Goal: Information Seeking & Learning: Learn about a topic

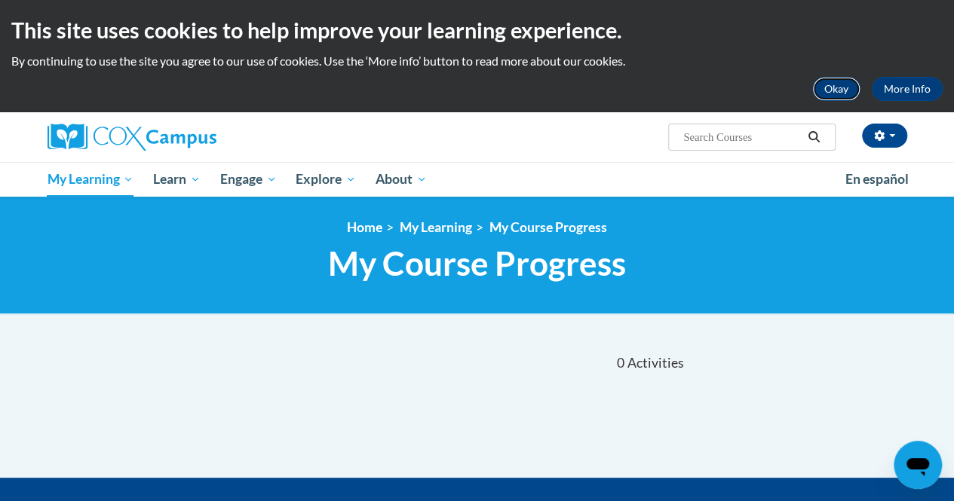
click at [835, 87] on button "Okay" at bounding box center [836, 89] width 48 height 24
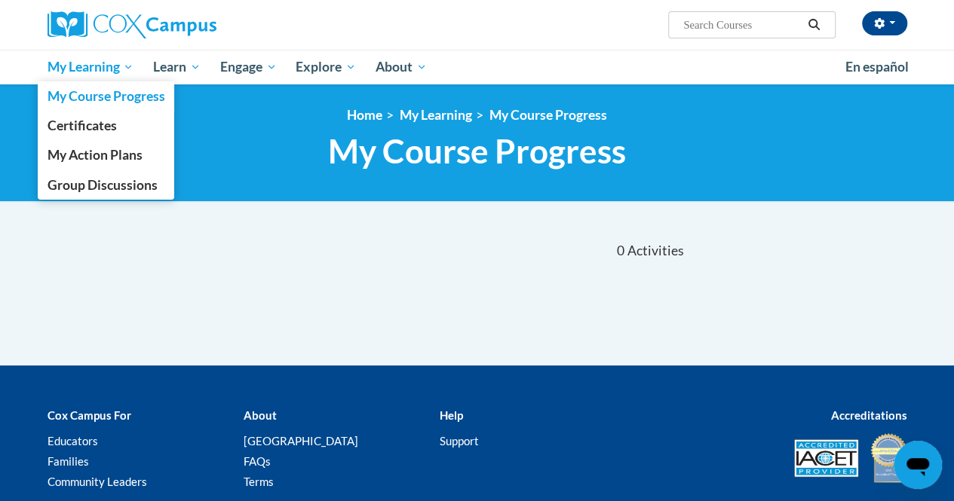
click at [116, 72] on span "My Learning" at bounding box center [90, 67] width 87 height 18
click at [115, 98] on span "My Course Progress" at bounding box center [106, 96] width 118 height 16
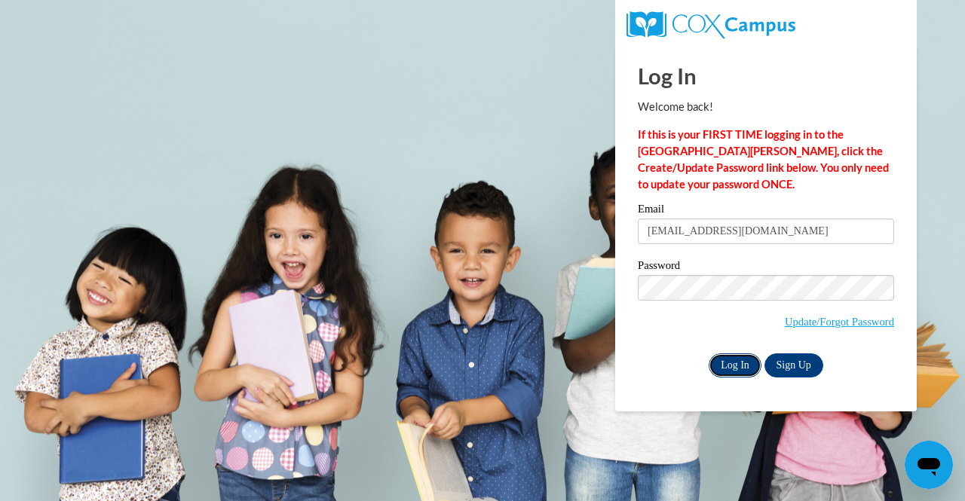
click at [737, 364] on input "Log In" at bounding box center [735, 366] width 53 height 24
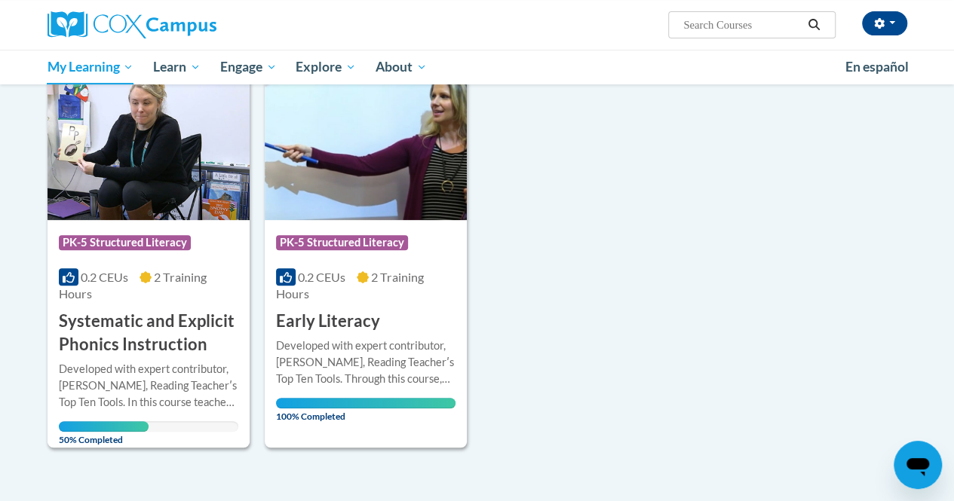
scroll to position [225, 0]
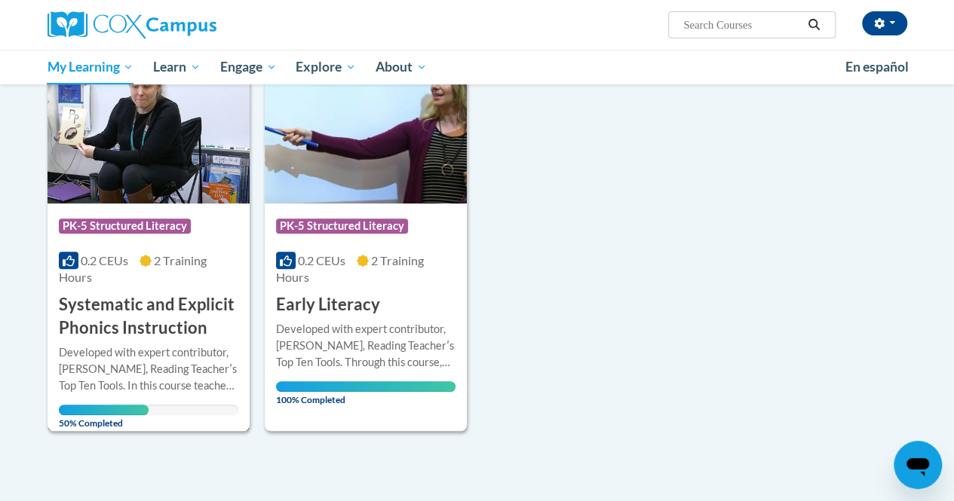
click at [118, 209] on div "Course Category: PK-5 Structured Literacy 0.2 CEUs 2 Training Hours COURSE Syst…" at bounding box center [149, 272] width 202 height 136
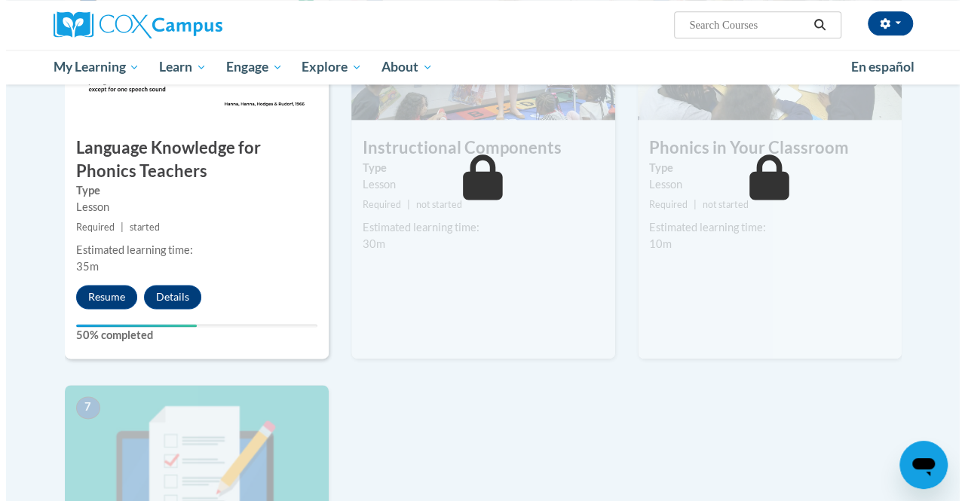
scroll to position [882, 0]
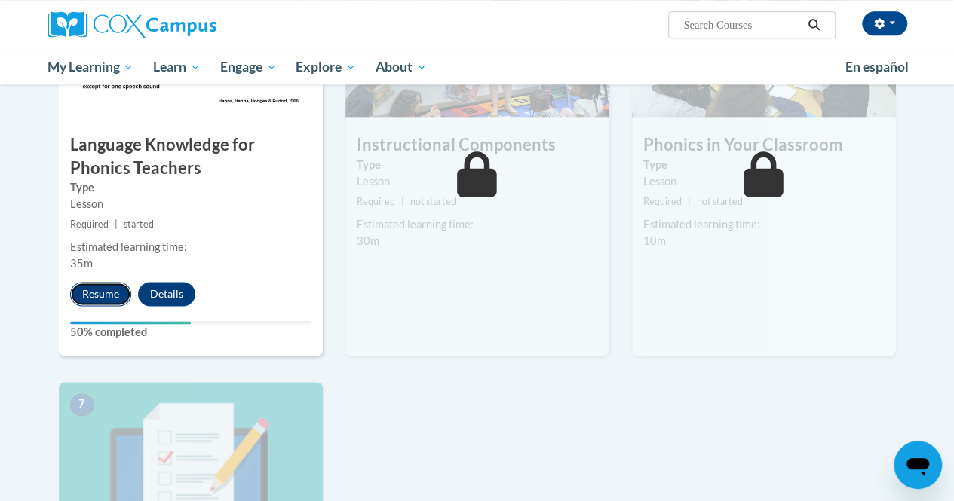
click at [90, 298] on button "Resume" at bounding box center [100, 294] width 61 height 24
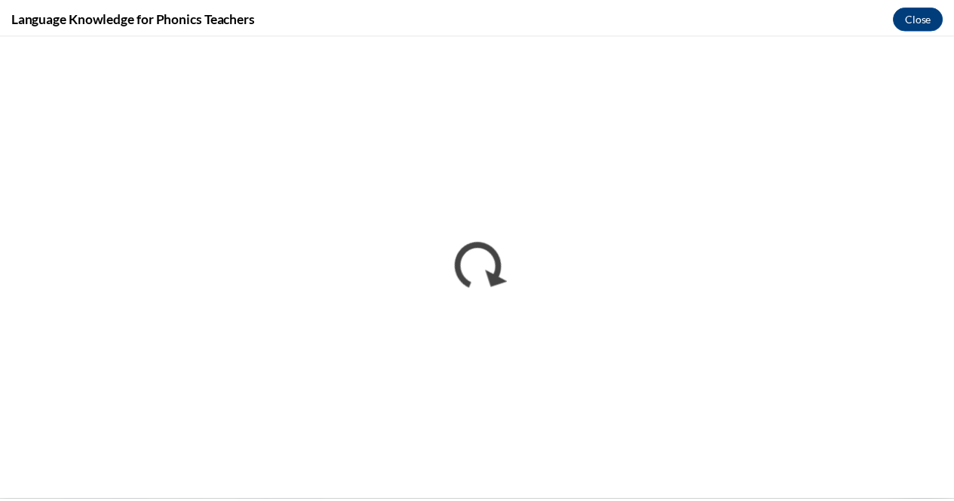
scroll to position [0, 0]
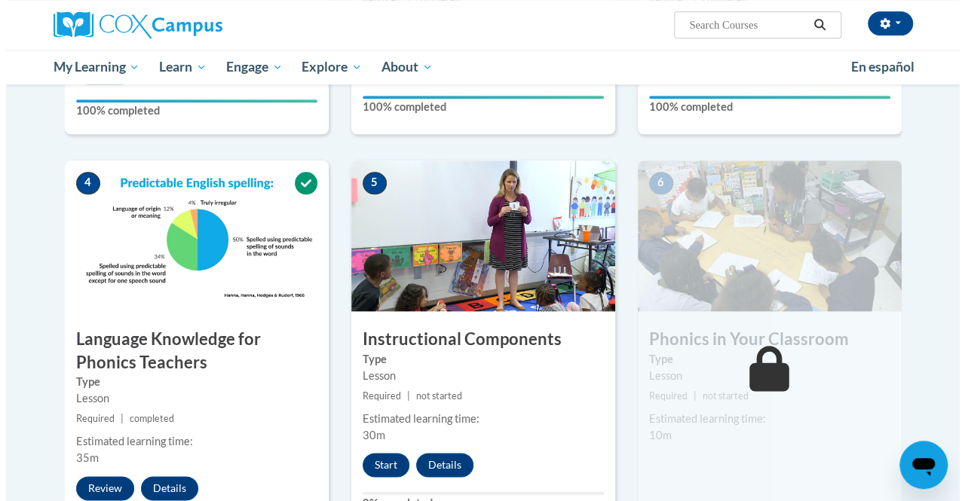
scroll to position [705, 0]
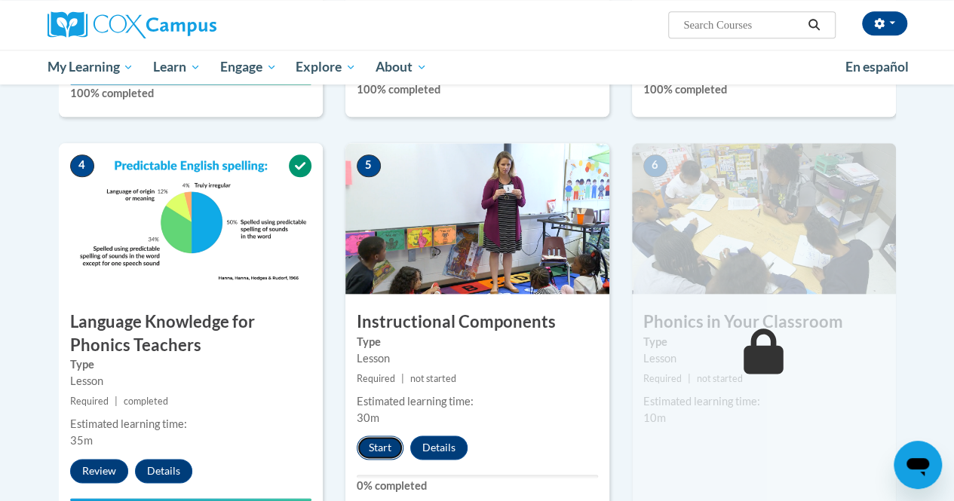
click at [374, 447] on button "Start" at bounding box center [380, 448] width 47 height 24
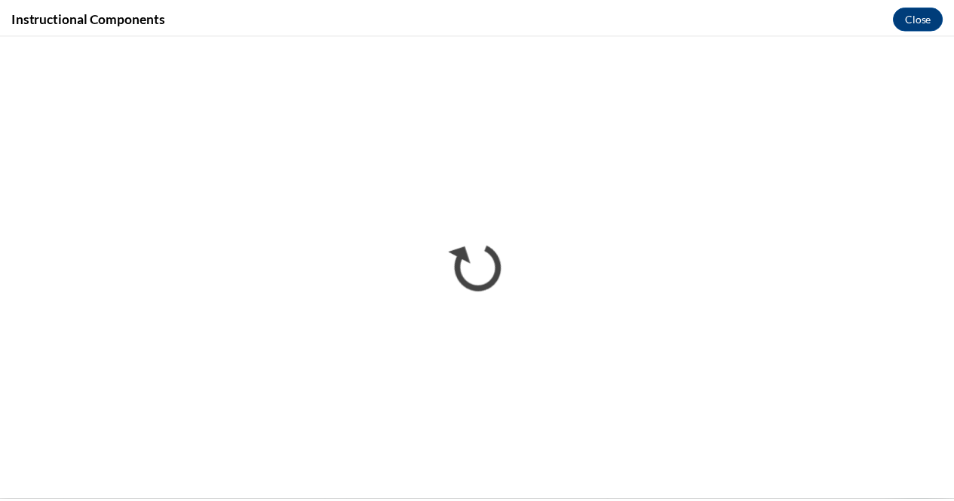
scroll to position [0, 0]
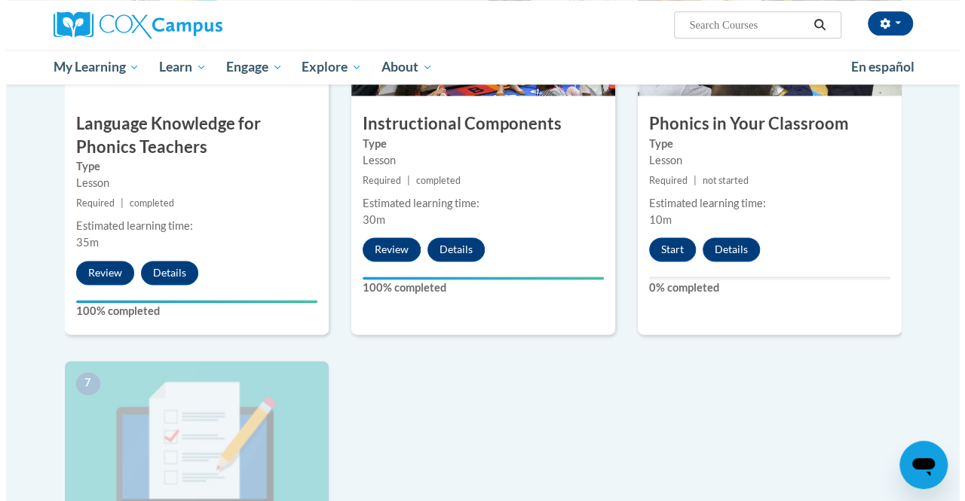
scroll to position [786, 0]
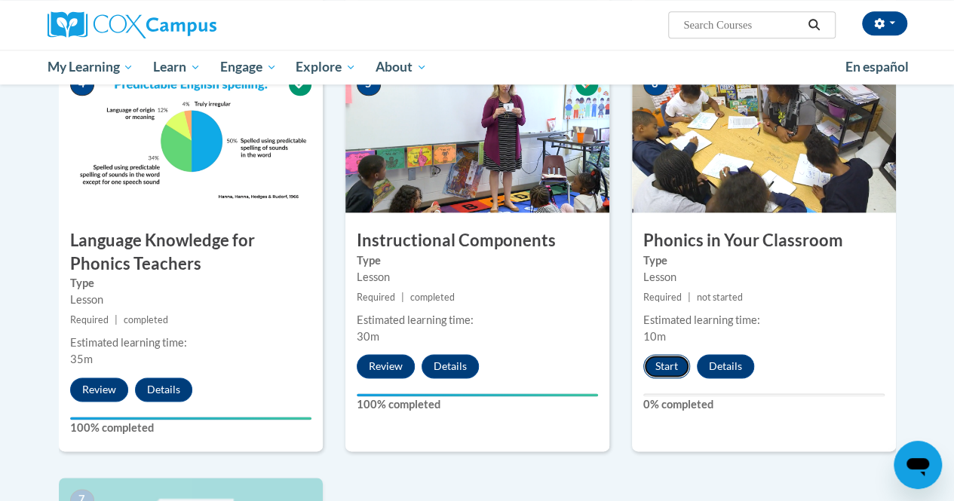
click at [676, 366] on button "Start" at bounding box center [666, 366] width 47 height 24
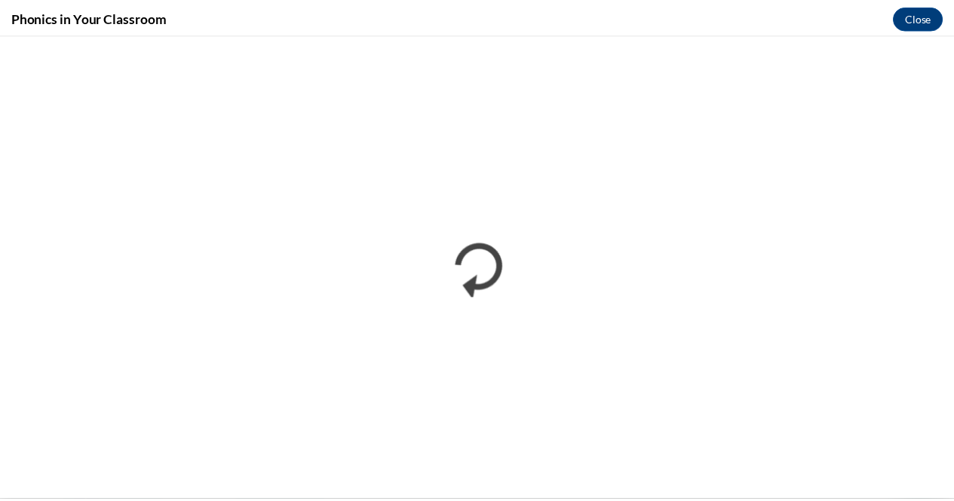
scroll to position [0, 0]
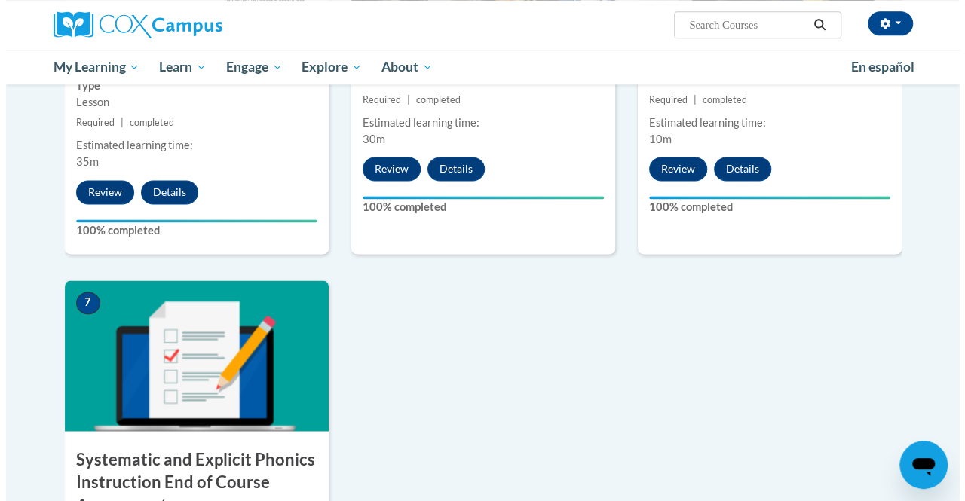
scroll to position [1191, 0]
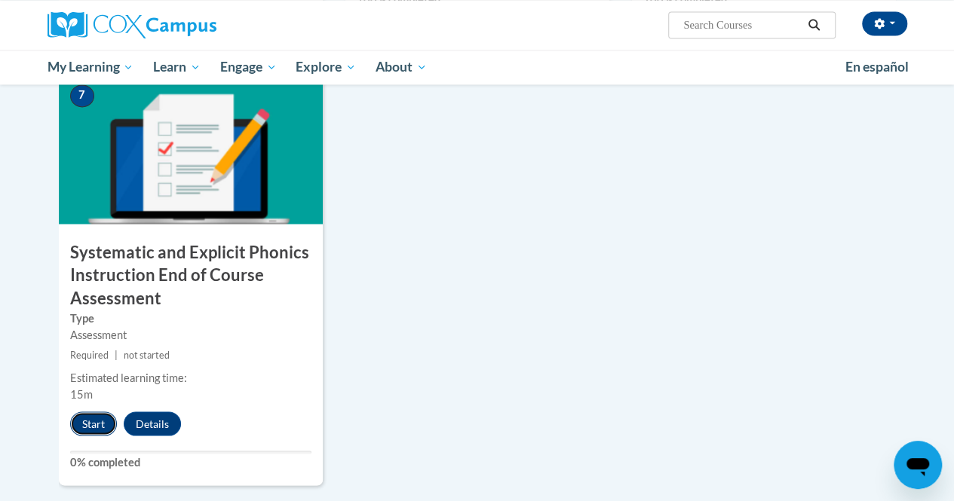
click at [90, 425] on button "Start" at bounding box center [93, 424] width 47 height 24
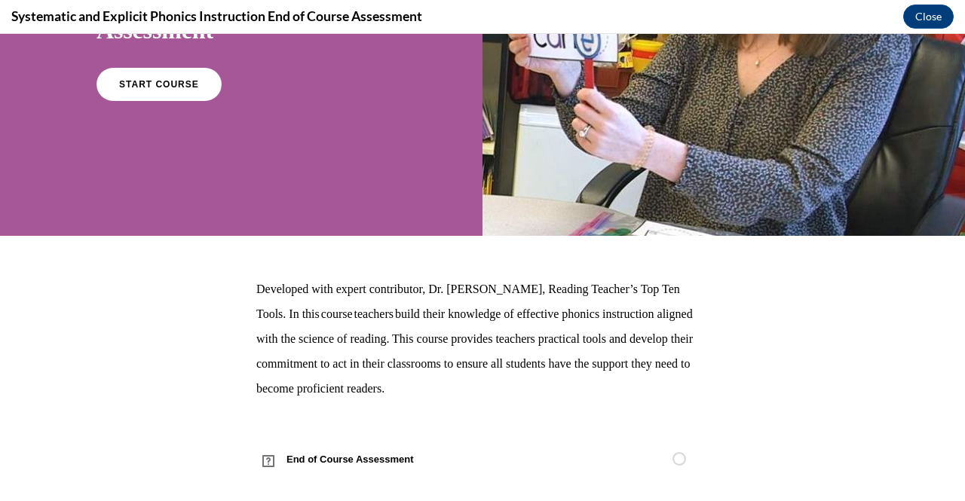
scroll to position [232, 0]
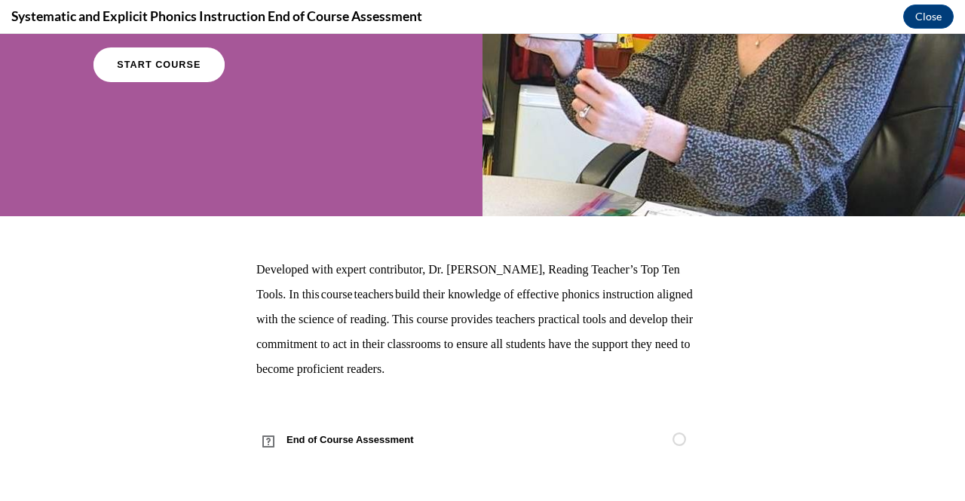
click at [134, 51] on link "START COURSE" at bounding box center [159, 65] width 131 height 35
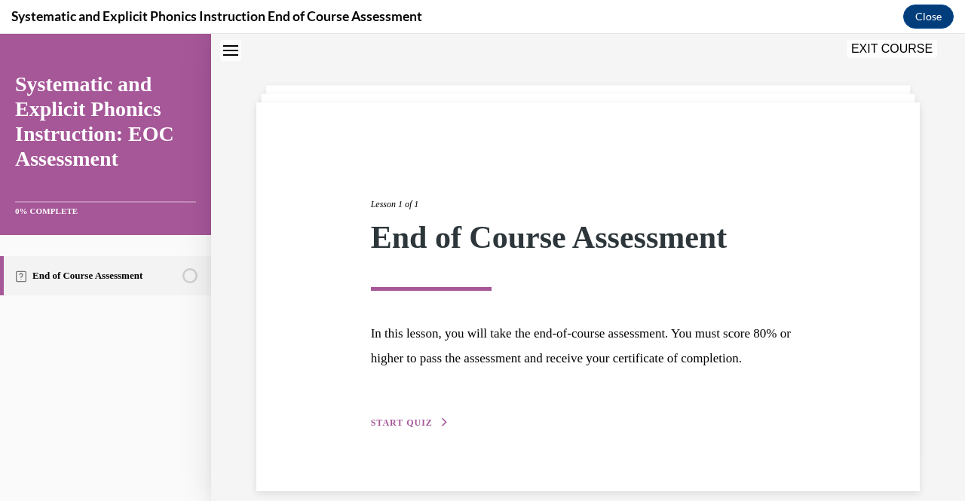
scroll to position [90, 0]
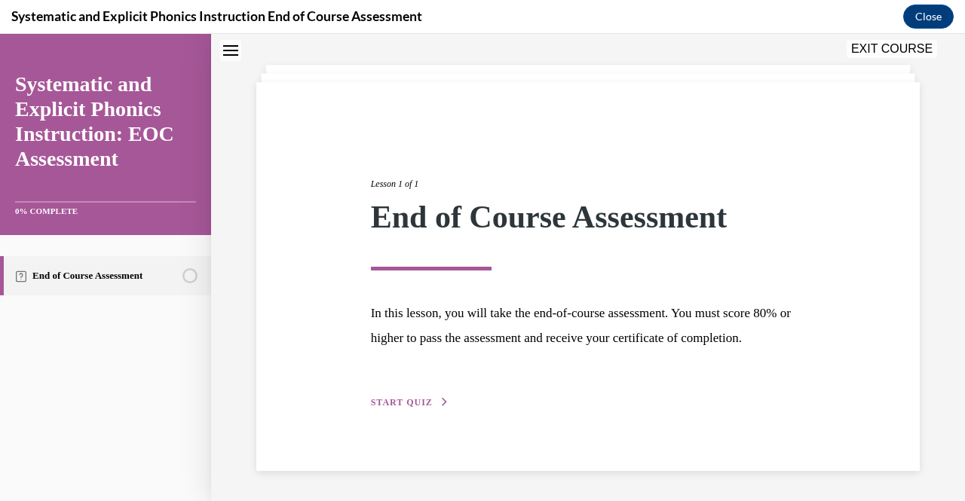
click at [402, 405] on span "START QUIZ" at bounding box center [402, 402] width 62 height 11
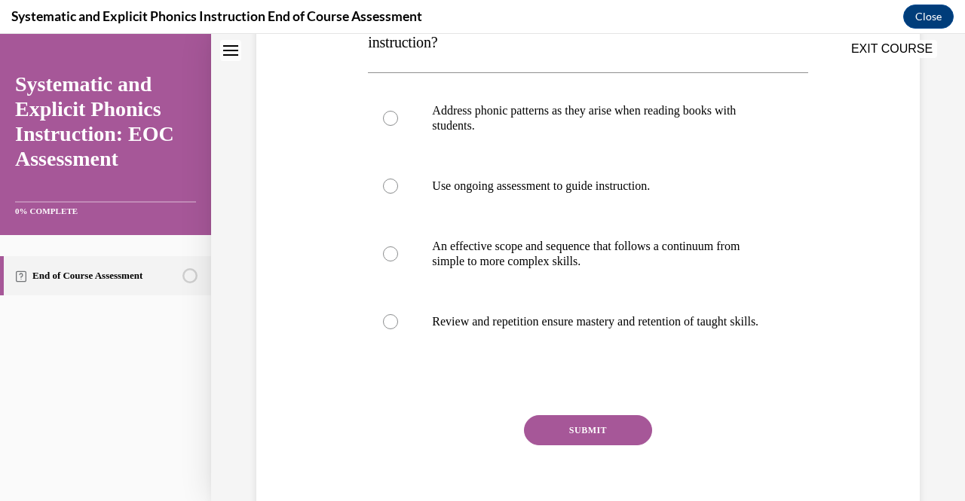
scroll to position [293, 0]
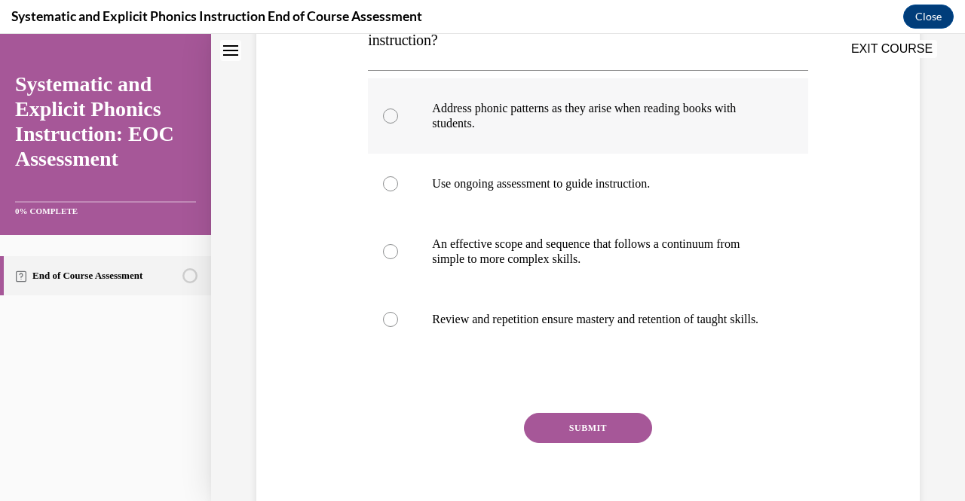
click at [627, 121] on p "Address phonic patterns as they arise when reading books with students." at bounding box center [601, 116] width 338 height 30
click at [616, 443] on button "SUBMIT" at bounding box center [588, 428] width 128 height 30
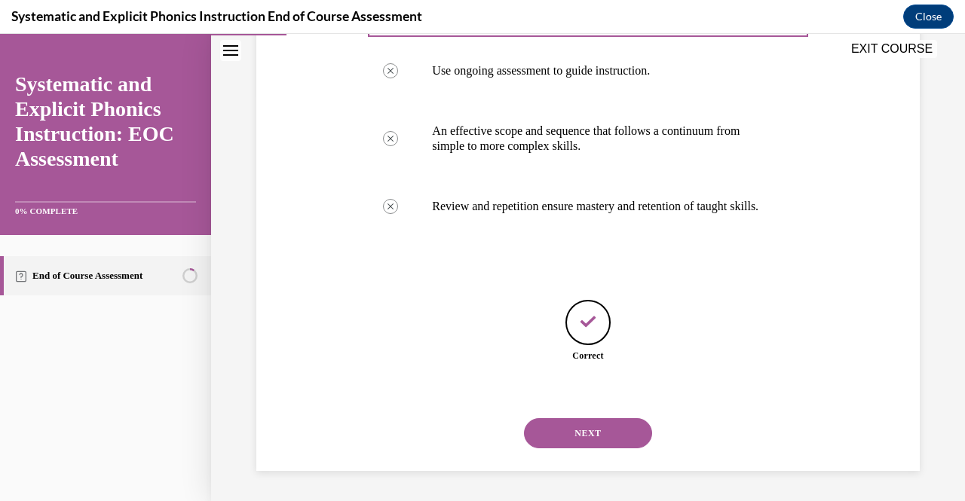
scroll to position [420, 0]
click at [617, 449] on button "NEXT" at bounding box center [588, 434] width 128 height 30
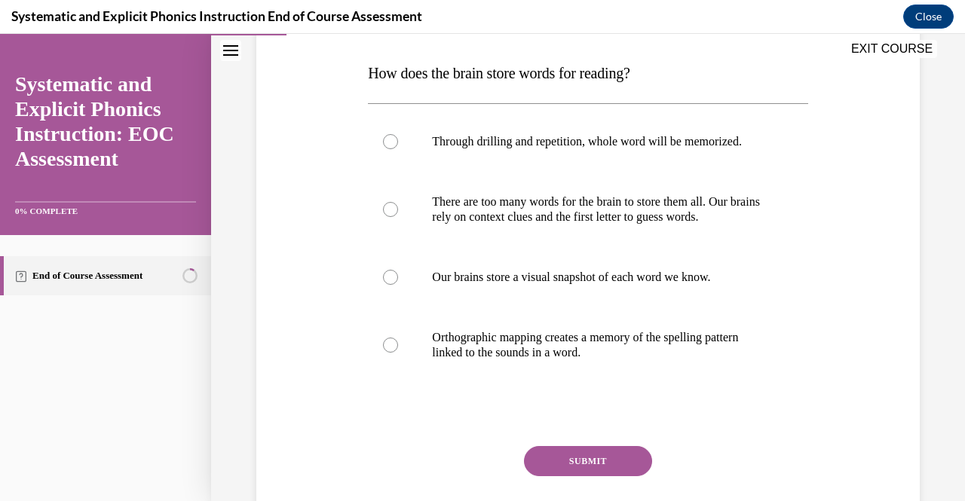
scroll to position [231, 0]
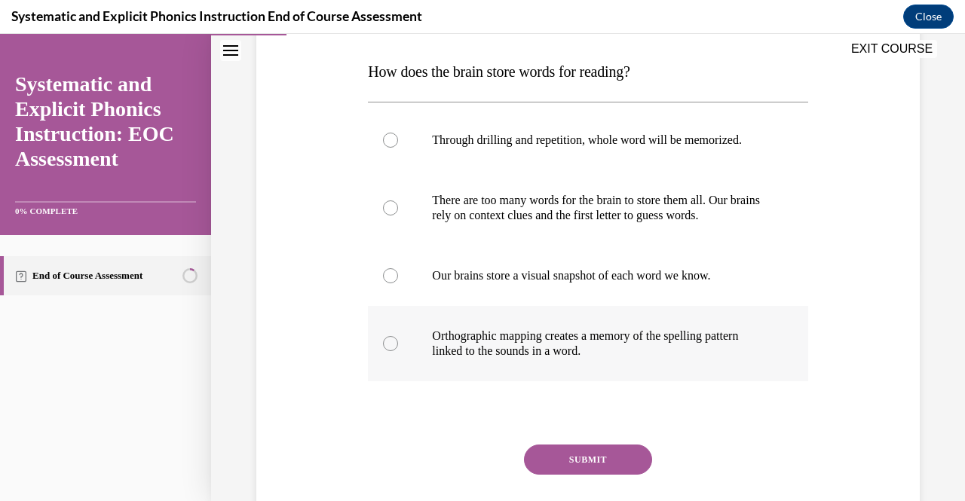
click at [574, 347] on p "Orthographic mapping creates a memory of the spelling pattern linked to the sou…" at bounding box center [601, 344] width 338 height 30
click at [575, 471] on button "SUBMIT" at bounding box center [588, 460] width 128 height 30
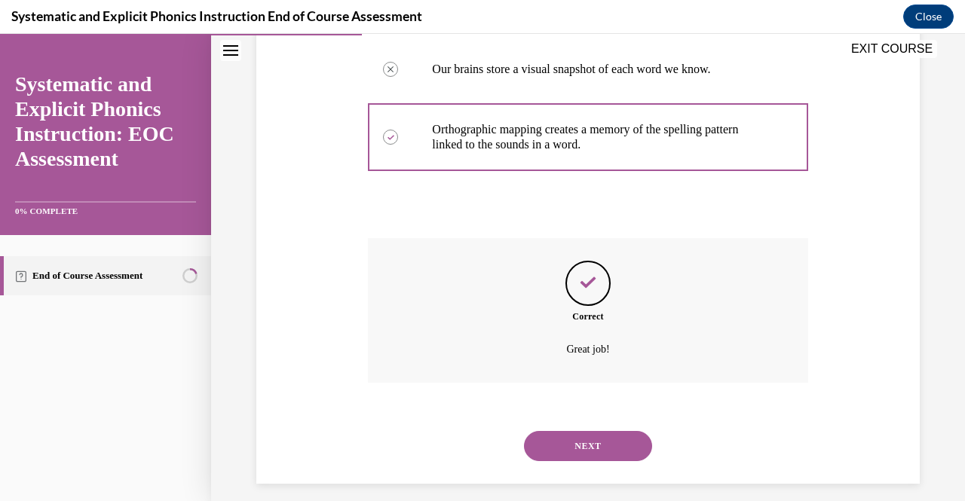
scroll to position [449, 0]
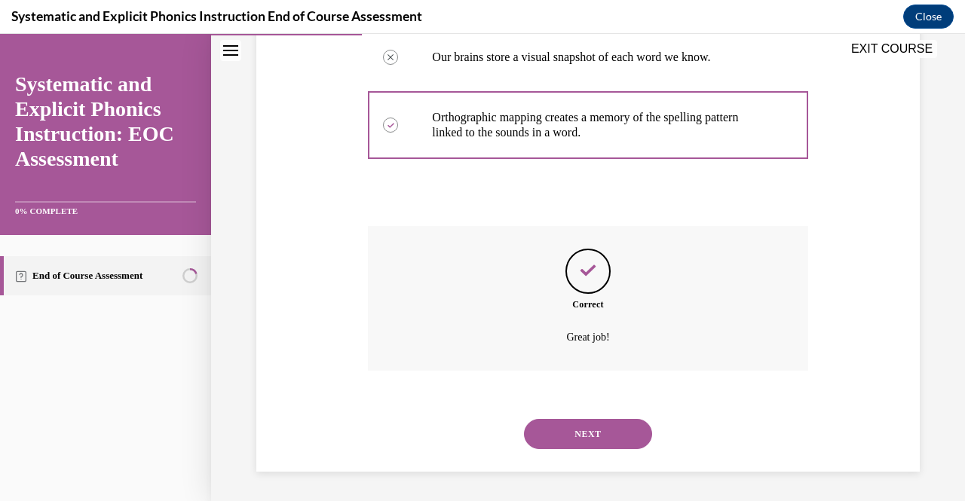
click at [583, 443] on button "NEXT" at bounding box center [588, 434] width 128 height 30
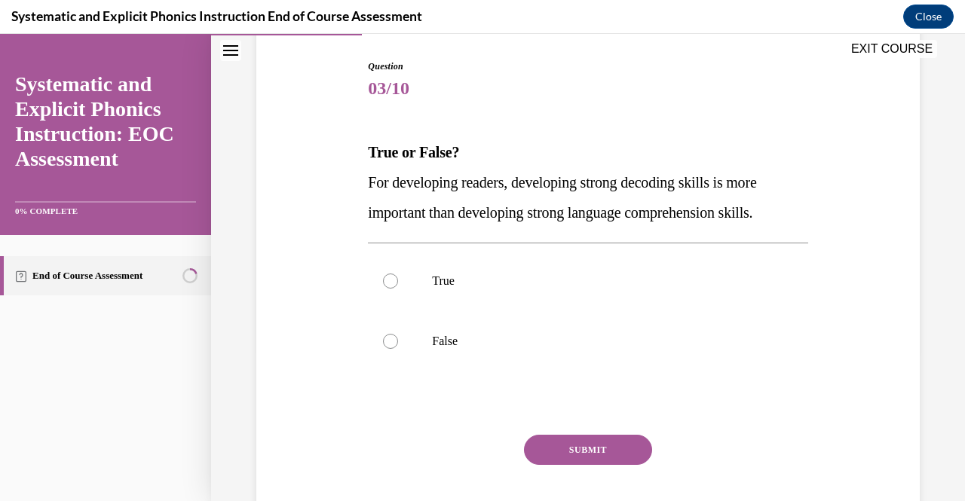
scroll to position [151, 0]
click at [541, 353] on div at bounding box center [588, 341] width 440 height 60
click at [578, 445] on button "SUBMIT" at bounding box center [588, 449] width 128 height 30
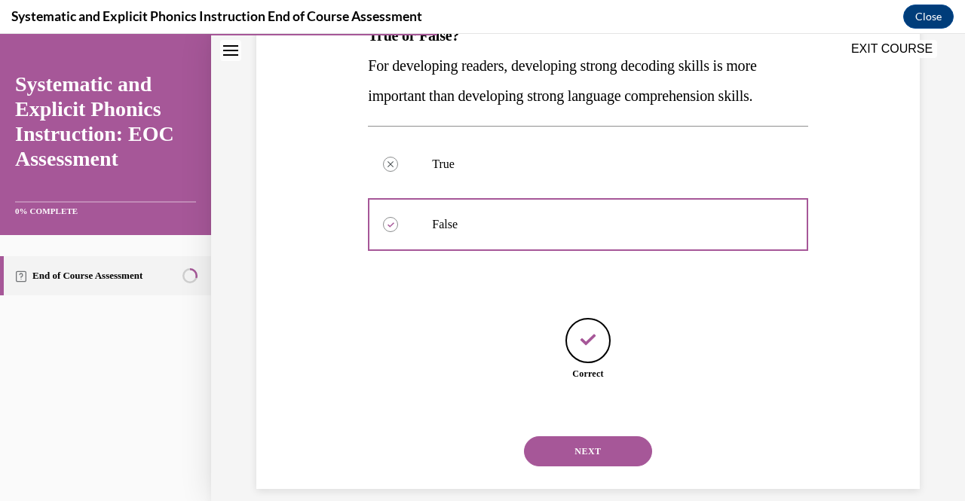
scroll to position [284, 0]
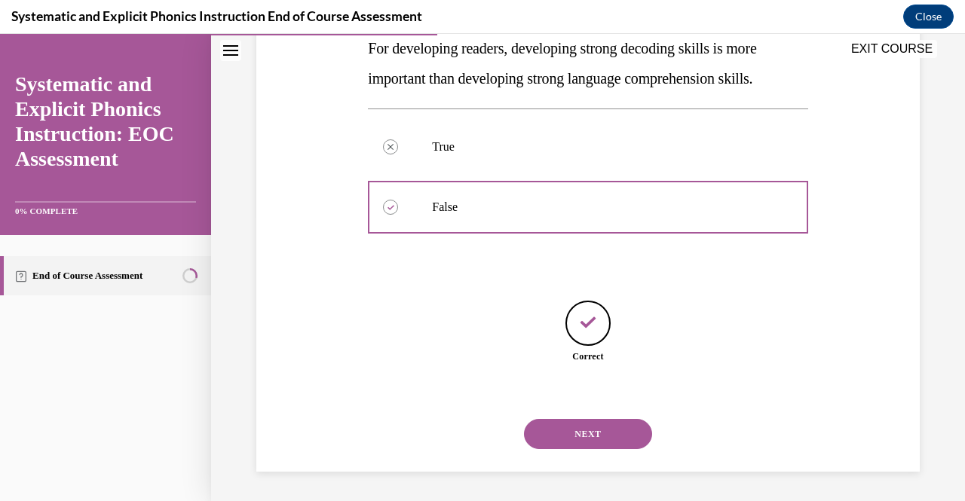
click at [550, 440] on button "NEXT" at bounding box center [588, 434] width 128 height 30
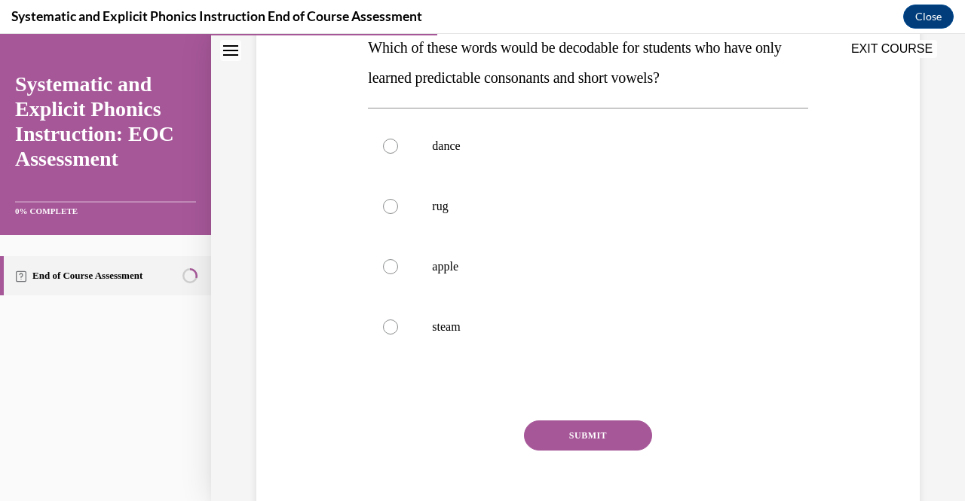
scroll to position [256, 0]
click at [502, 221] on div at bounding box center [588, 206] width 440 height 60
click at [553, 446] on button "SUBMIT" at bounding box center [588, 435] width 128 height 30
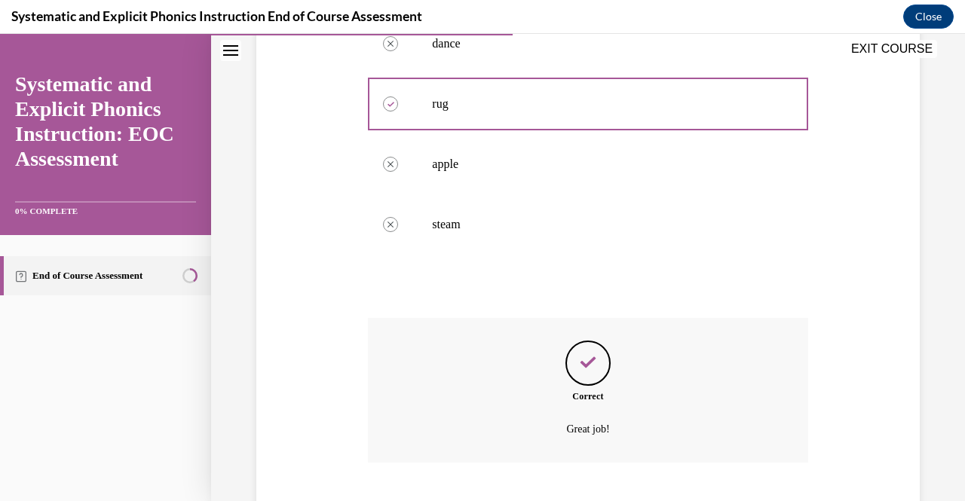
scroll to position [449, 0]
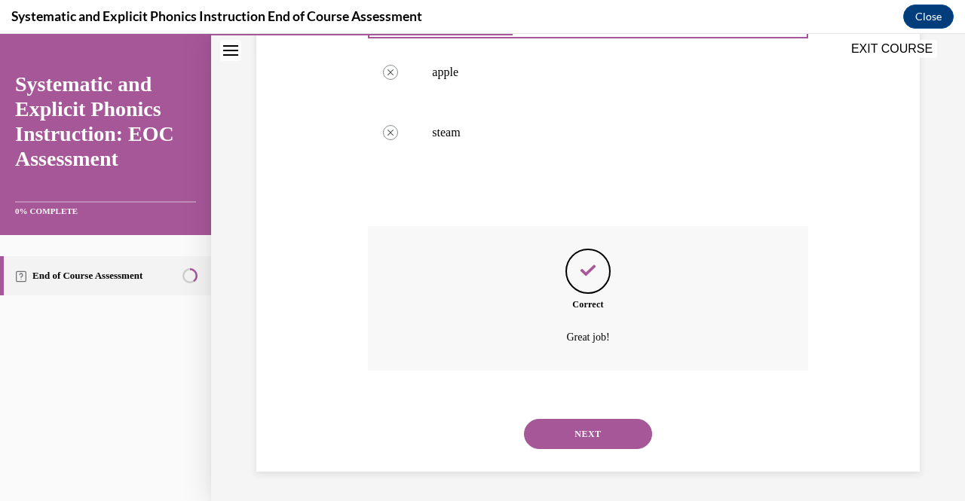
click at [604, 445] on button "NEXT" at bounding box center [588, 434] width 128 height 30
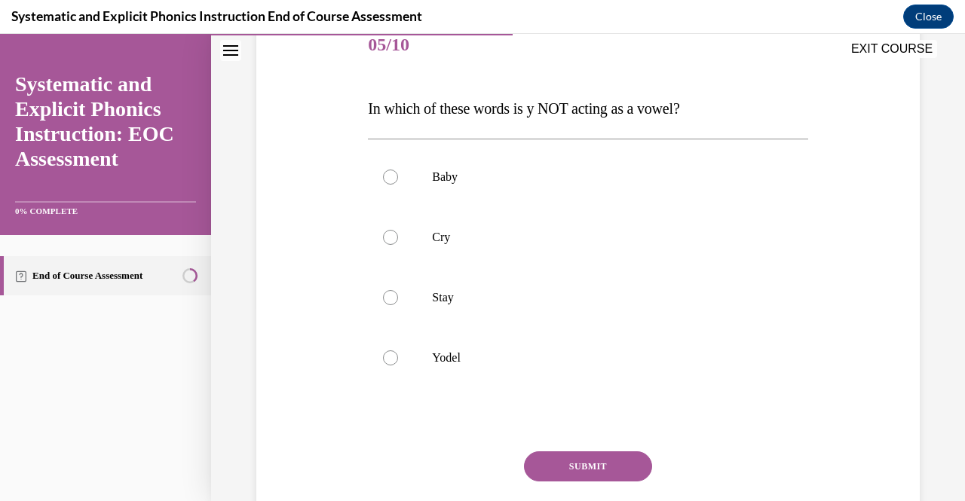
scroll to position [193, 0]
click at [445, 376] on div at bounding box center [588, 359] width 440 height 60
click at [602, 476] on button "SUBMIT" at bounding box center [588, 467] width 128 height 30
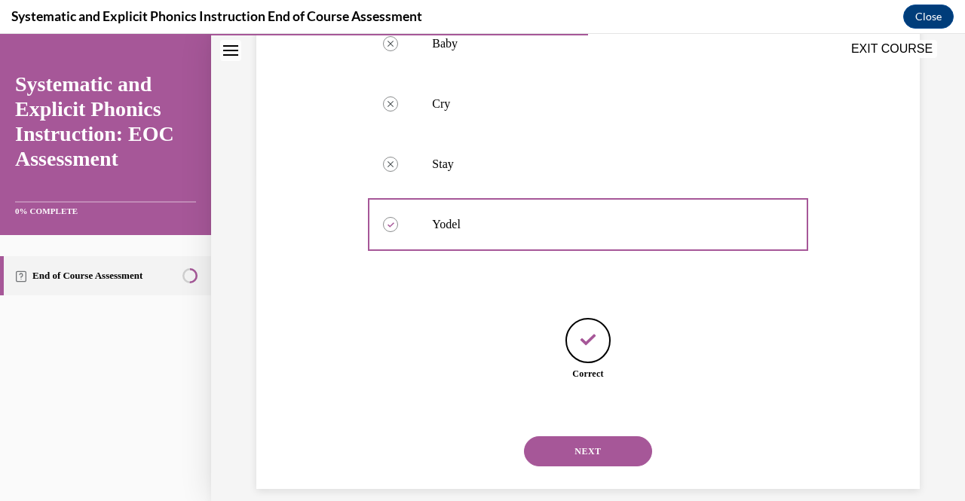
scroll to position [345, 0]
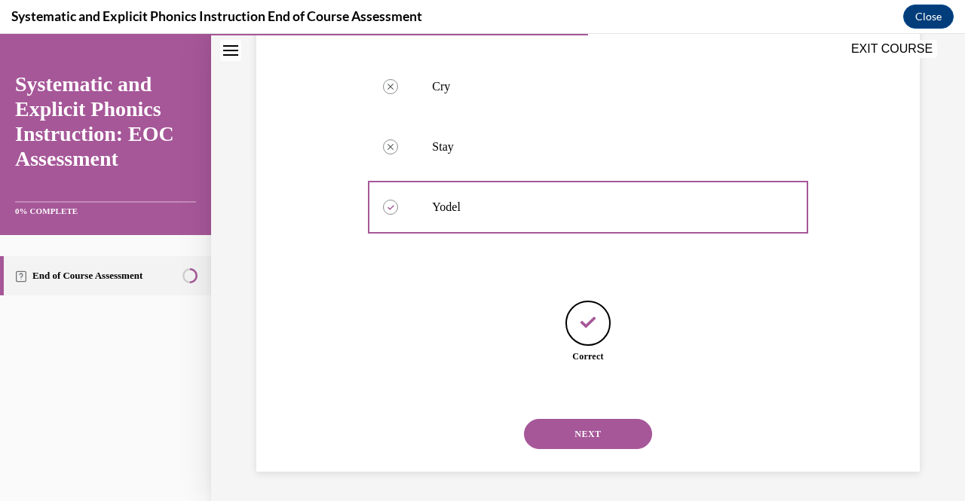
click at [600, 434] on button "NEXT" at bounding box center [588, 434] width 128 height 30
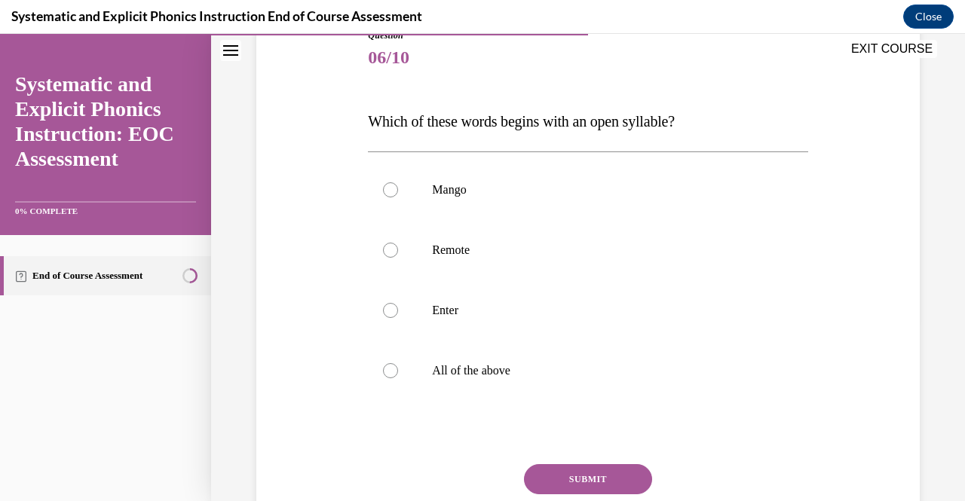
scroll to position [181, 0]
click at [458, 262] on div at bounding box center [588, 250] width 440 height 60
click at [563, 488] on button "SUBMIT" at bounding box center [588, 480] width 128 height 30
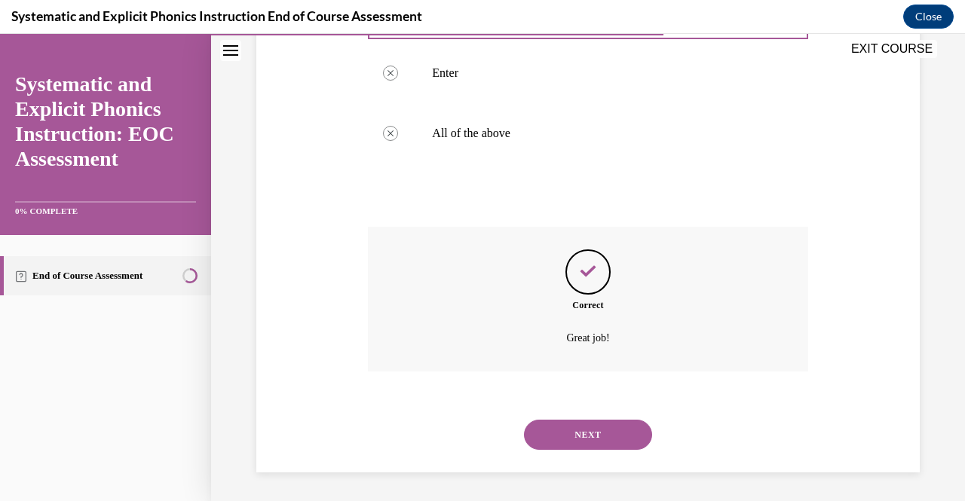
scroll to position [419, 0]
click at [620, 442] on button "NEXT" at bounding box center [588, 434] width 128 height 30
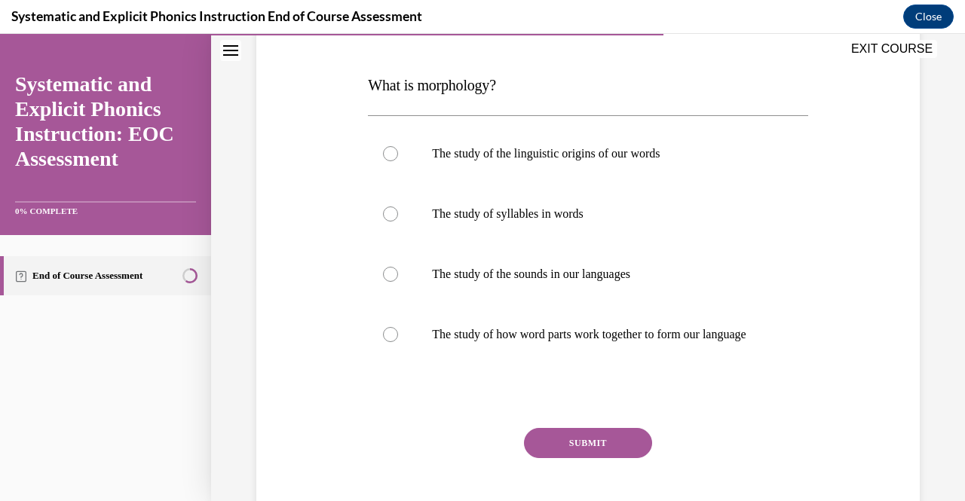
scroll to position [218, 0]
click at [584, 342] on p "The study of how word parts work together to form our language" at bounding box center [601, 334] width 338 height 15
click at [547, 457] on button "SUBMIT" at bounding box center [588, 443] width 128 height 30
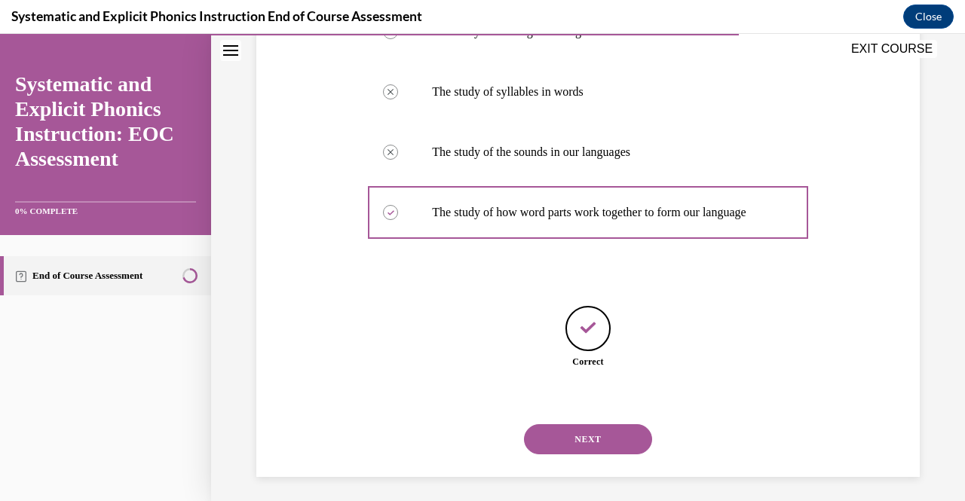
scroll to position [360, 0]
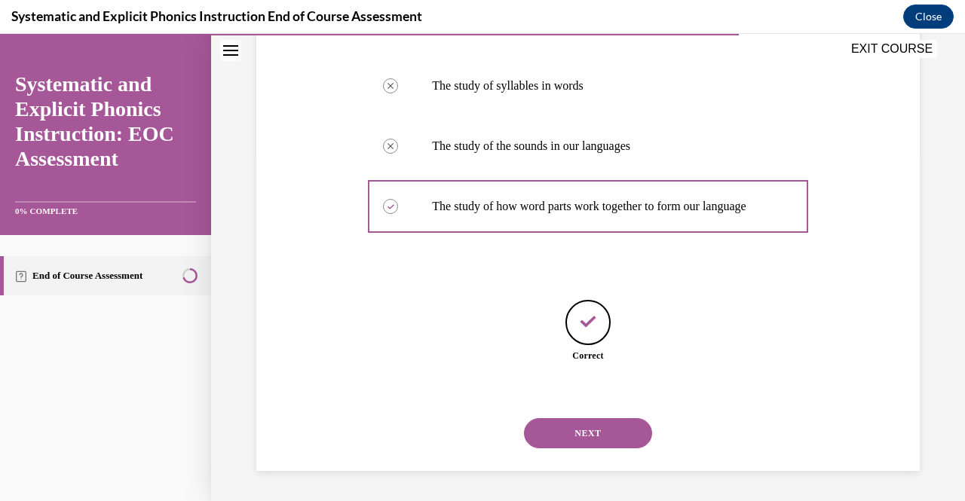
click at [606, 438] on button "NEXT" at bounding box center [588, 434] width 128 height 30
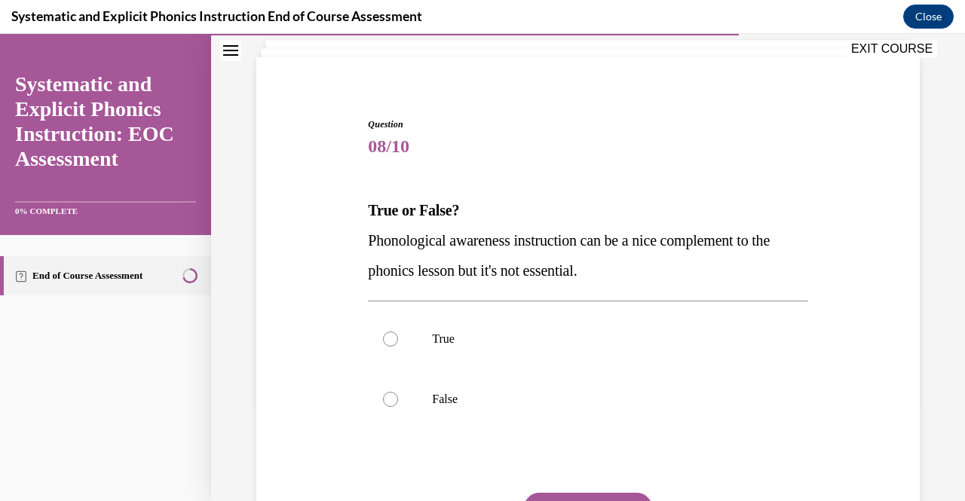
scroll to position [98, 0]
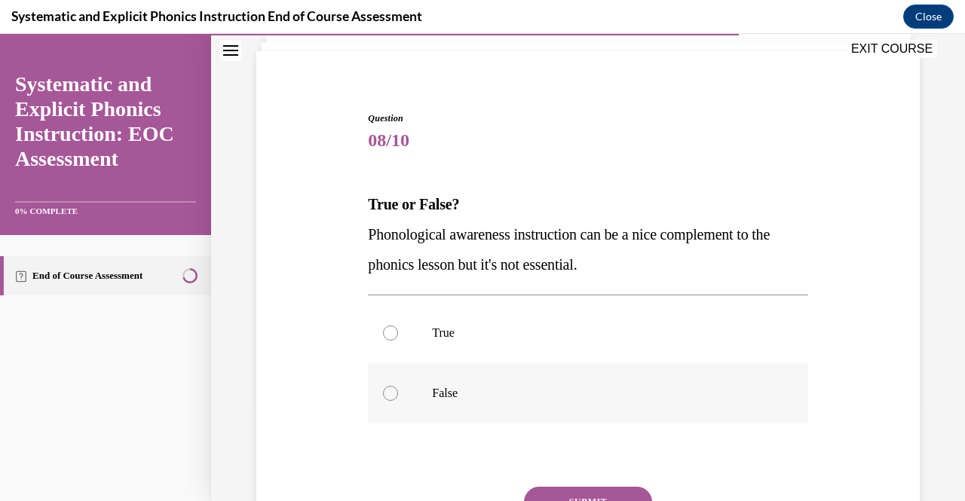
click at [449, 388] on p "False" at bounding box center [601, 393] width 338 height 15
click at [584, 491] on button "SUBMIT" at bounding box center [588, 502] width 128 height 30
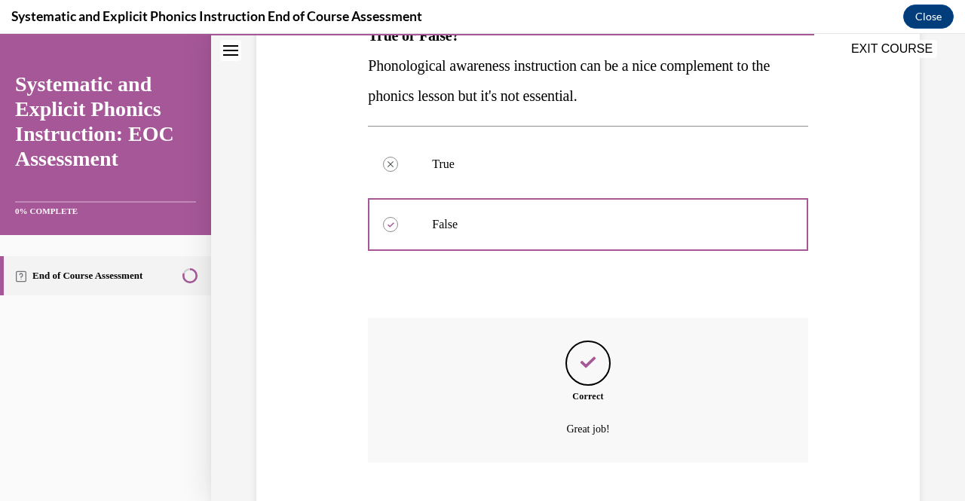
scroll to position [359, 0]
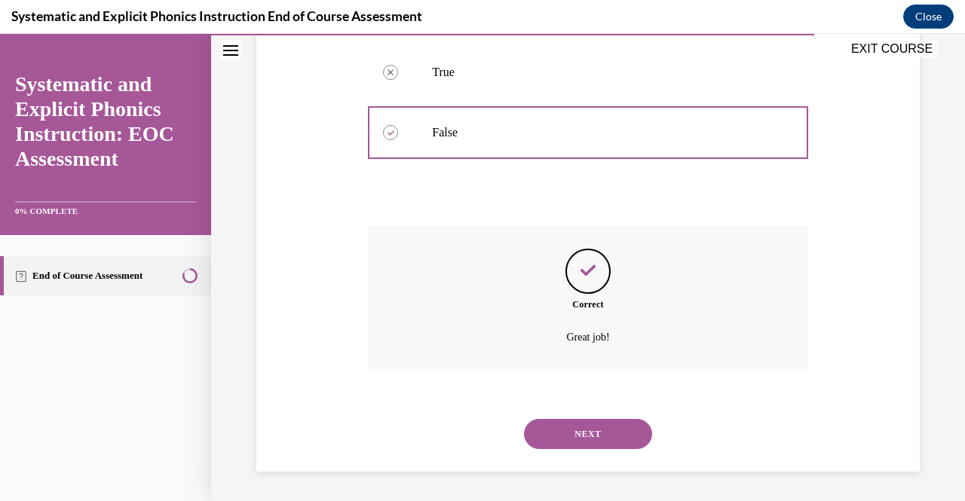
click at [591, 437] on button "NEXT" at bounding box center [588, 434] width 128 height 30
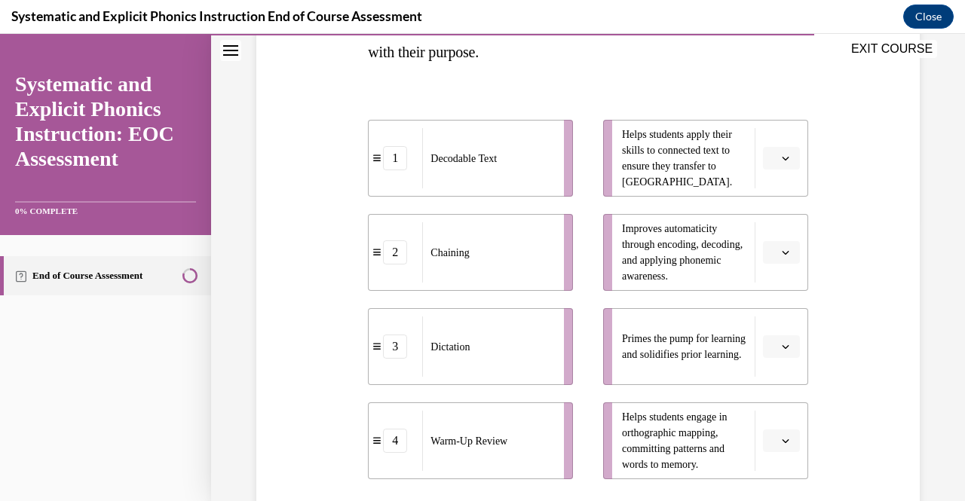
scroll to position [287, 0]
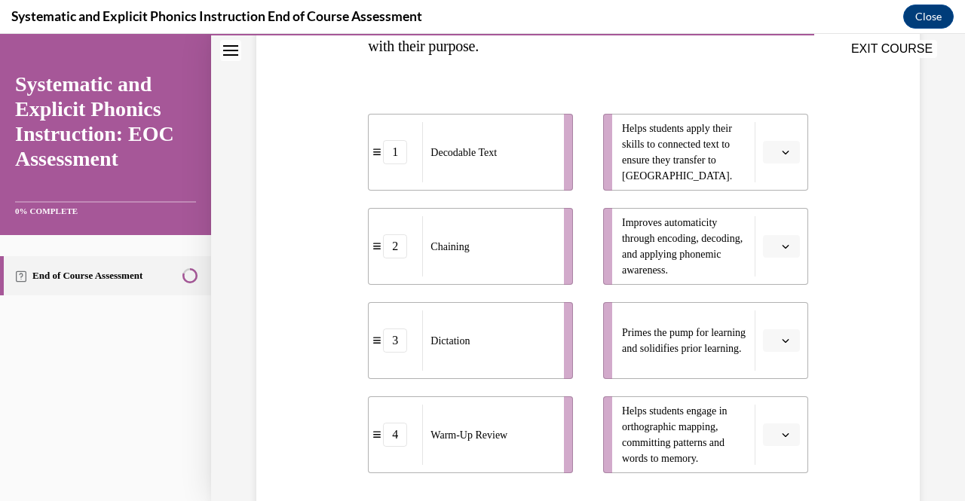
click at [774, 161] on button "button" at bounding box center [781, 152] width 37 height 23
click at [767, 221] on span "1" at bounding box center [765, 216] width 5 height 12
click at [780, 336] on span "button" at bounding box center [785, 341] width 11 height 11
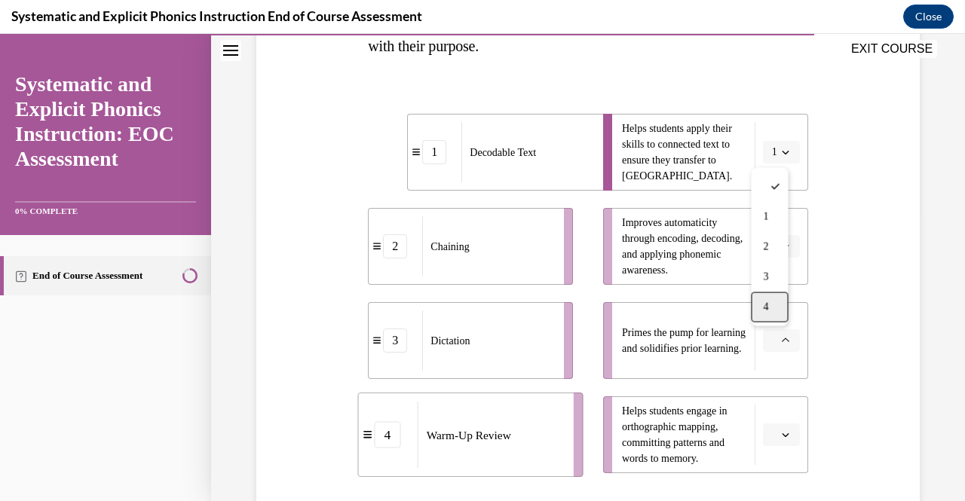
click at [763, 316] on div "4" at bounding box center [769, 308] width 37 height 30
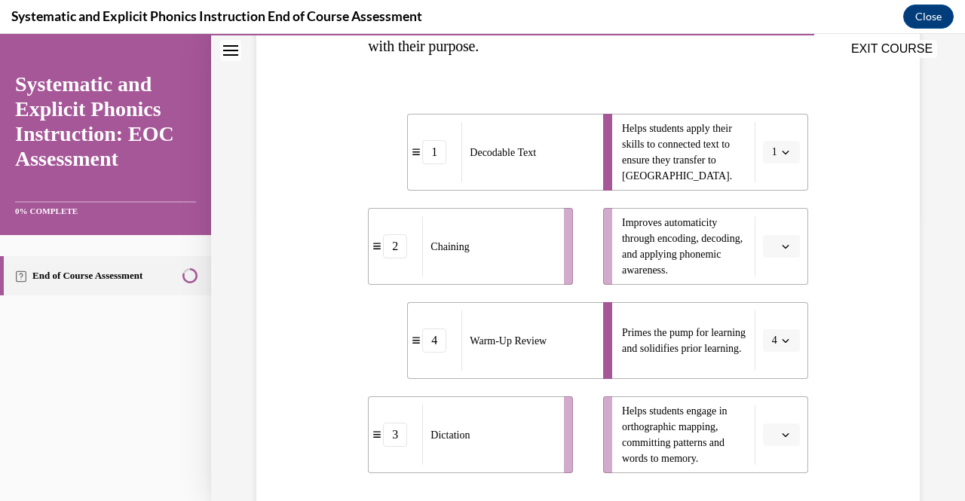
click at [765, 445] on button "button" at bounding box center [781, 435] width 37 height 23
click at [761, 351] on div "2" at bounding box center [769, 342] width 37 height 30
click at [771, 256] on button "button" at bounding box center [781, 246] width 37 height 23
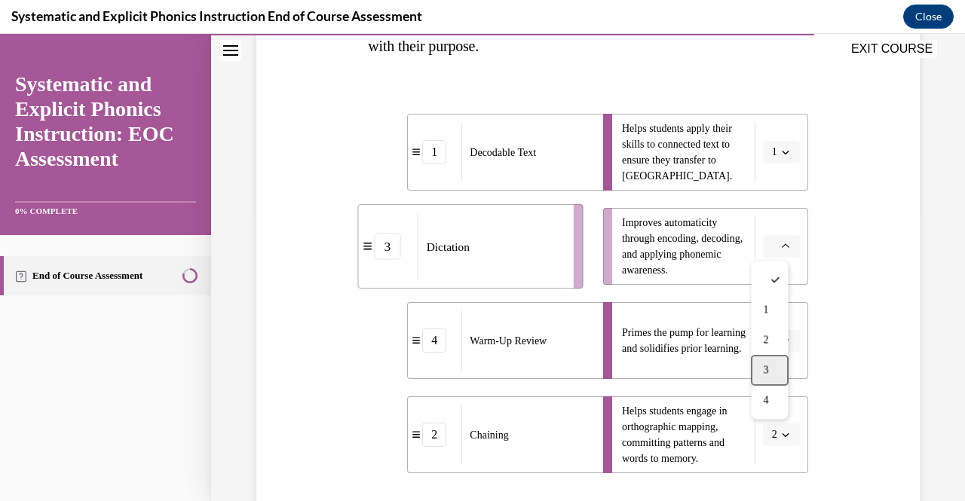
click at [771, 366] on div "3" at bounding box center [769, 370] width 37 height 30
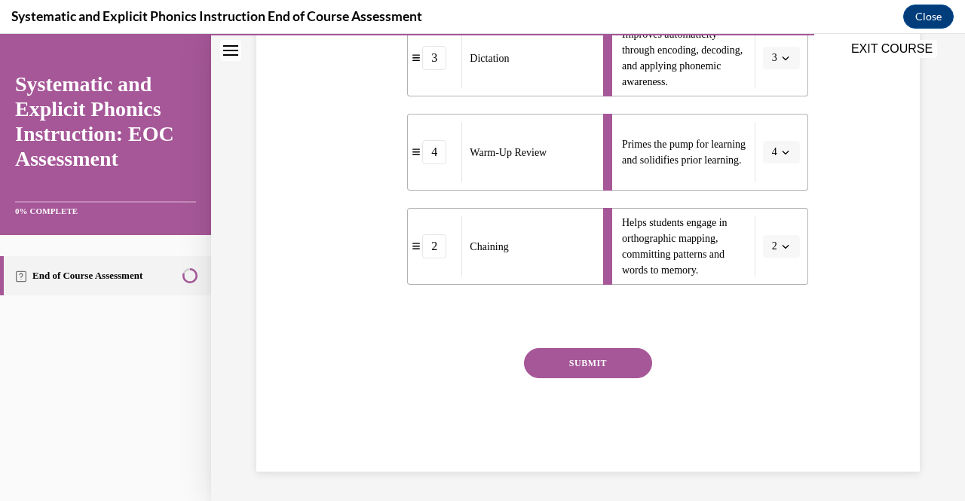
click at [542, 359] on button "SUBMIT" at bounding box center [588, 363] width 128 height 30
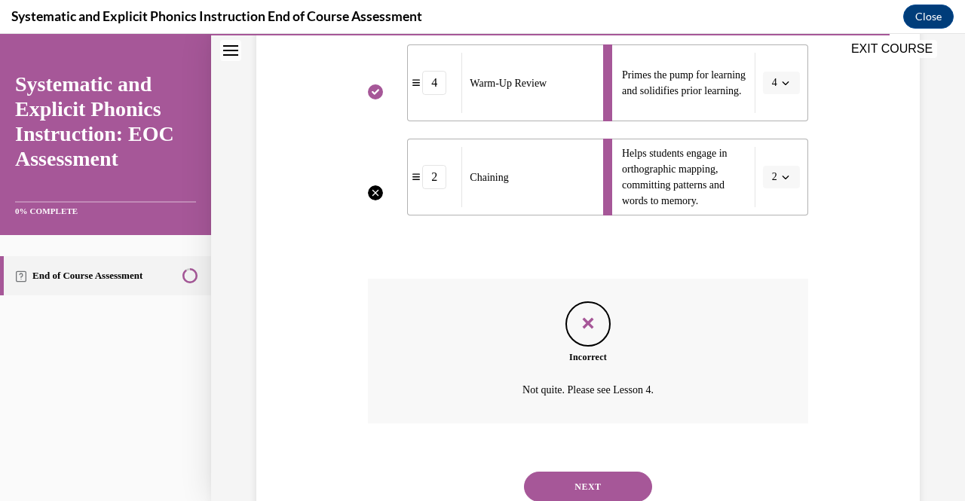
scroll to position [597, 0]
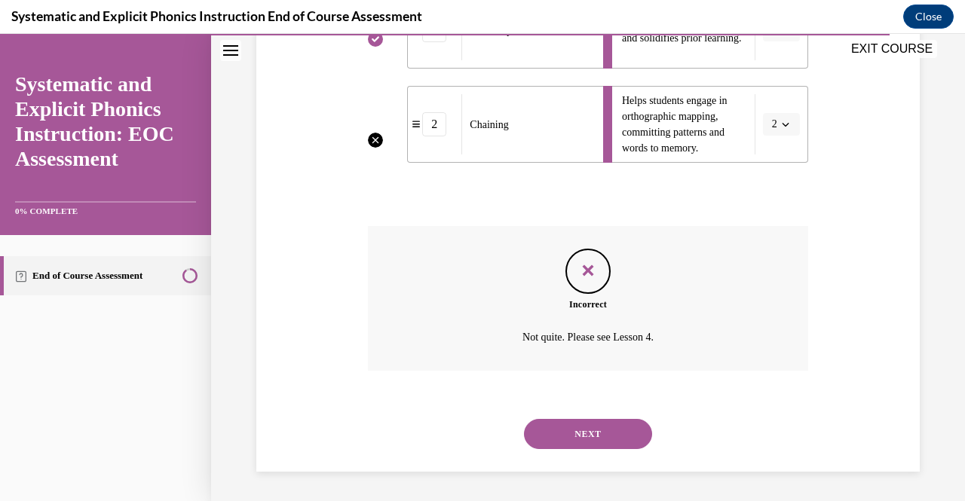
click at [598, 436] on button "NEXT" at bounding box center [588, 434] width 128 height 30
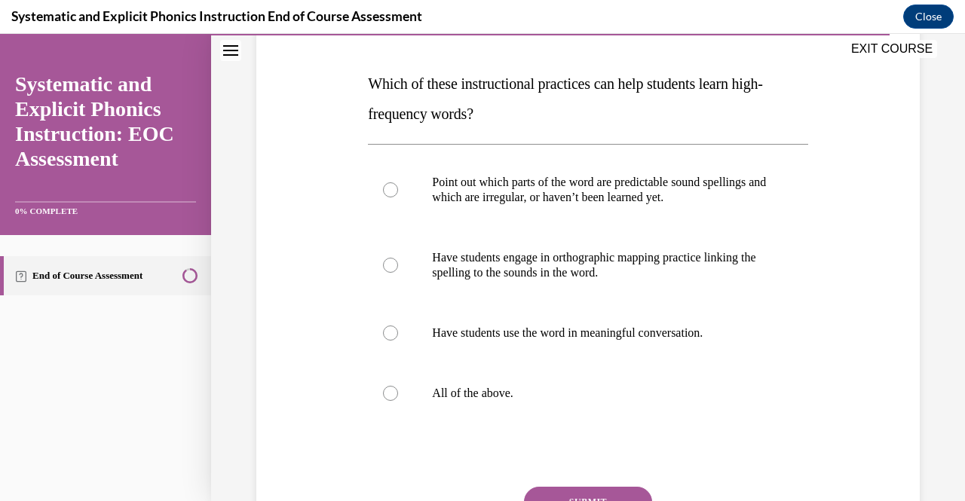
scroll to position [219, 0]
click at [474, 392] on p "All of the above." at bounding box center [601, 392] width 338 height 15
click at [590, 494] on button "SUBMIT" at bounding box center [588, 501] width 128 height 30
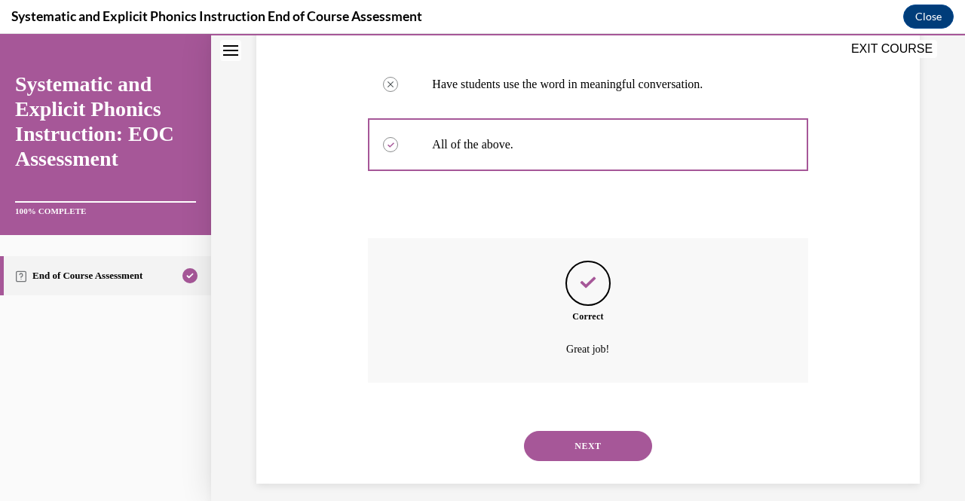
scroll to position [480, 0]
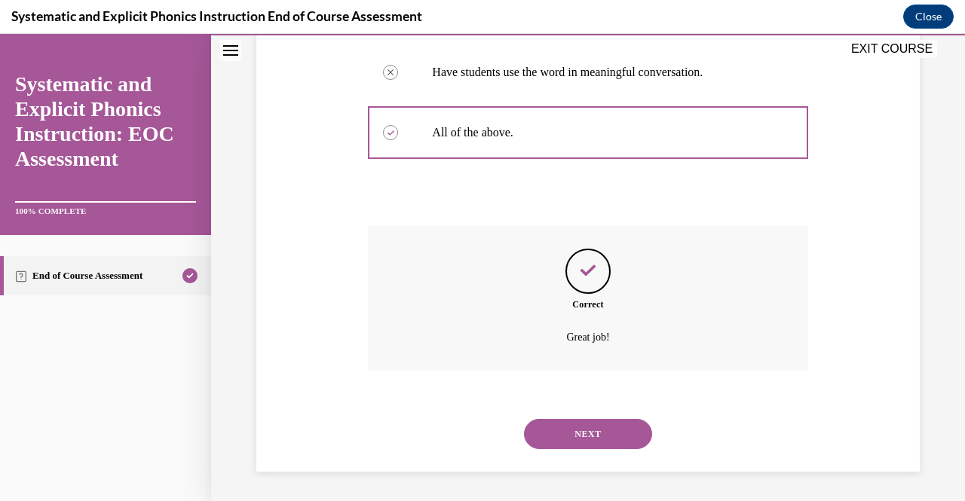
click at [593, 428] on button "NEXT" at bounding box center [588, 434] width 128 height 30
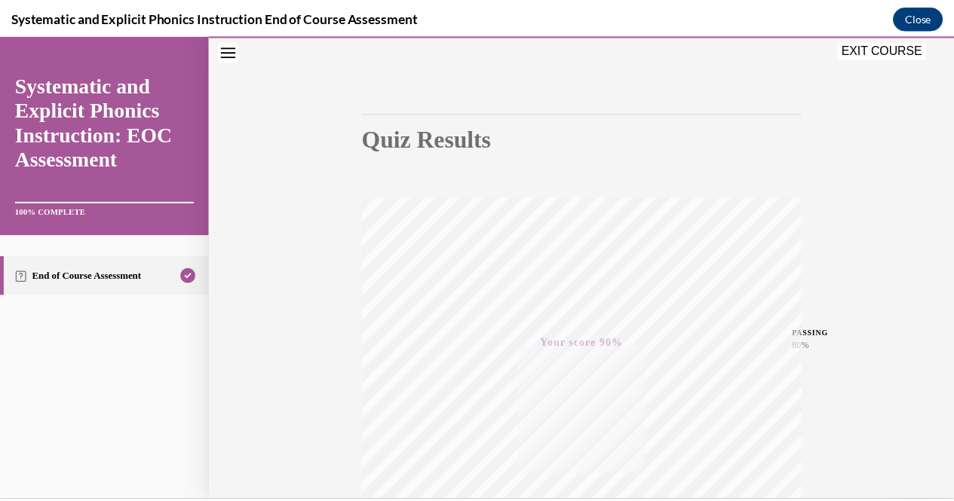
scroll to position [0, 0]
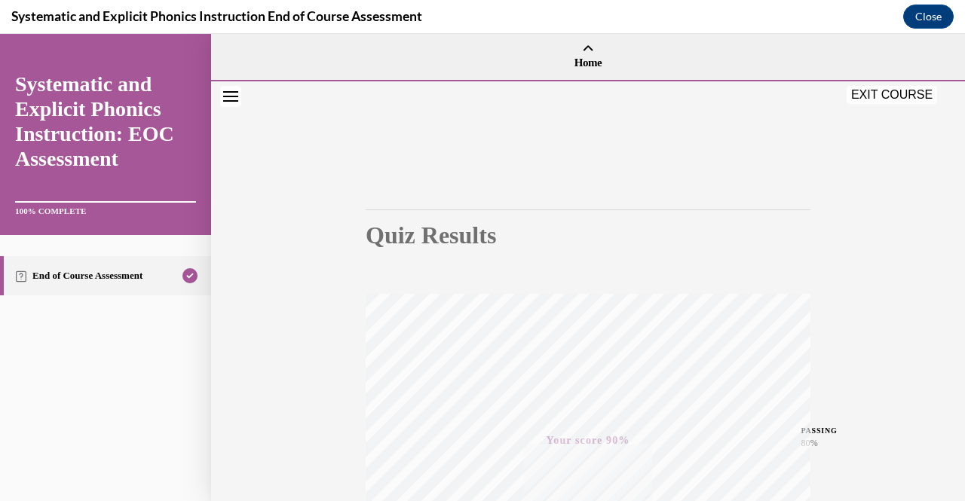
click at [902, 90] on button "EXIT COURSE" at bounding box center [892, 95] width 90 height 18
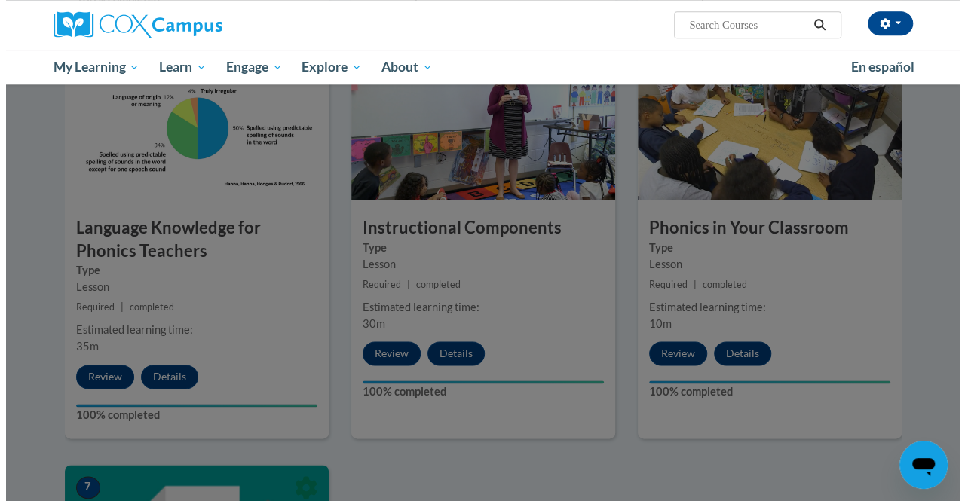
scroll to position [725, 0]
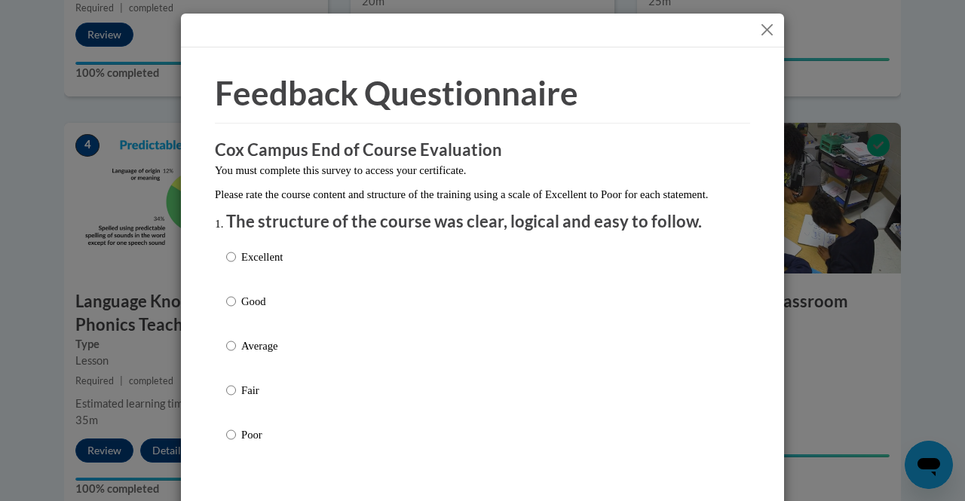
drag, startPoint x: 961, startPoint y: 311, endPoint x: 964, endPoint y: 102, distance: 209.6
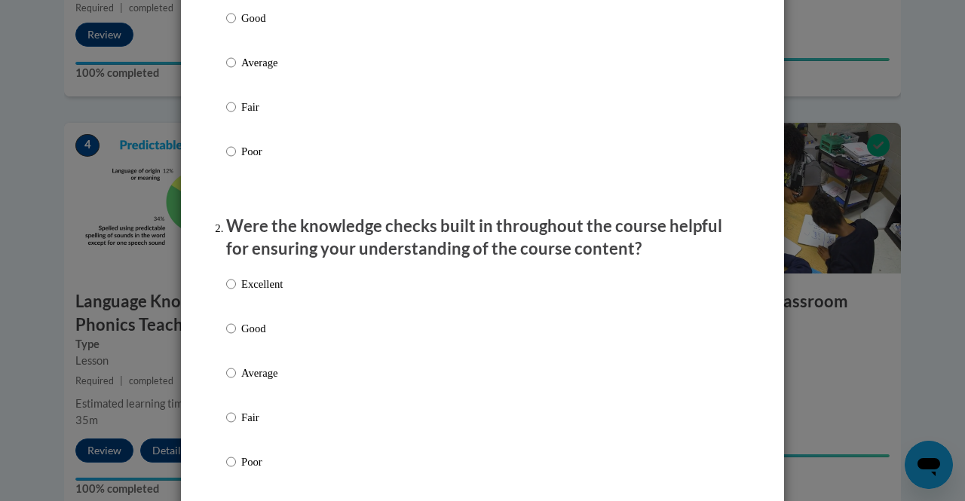
scroll to position [274, 0]
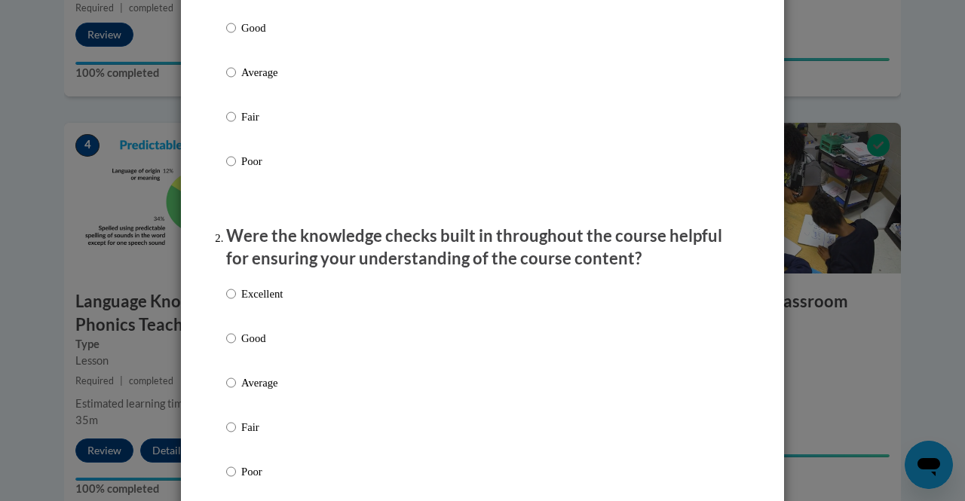
click at [244, 81] on p "Average" at bounding box center [261, 72] width 41 height 17
click at [236, 81] on input "Average" at bounding box center [231, 72] width 10 height 17
radio input "true"
click at [252, 391] on p "Average" at bounding box center [261, 383] width 41 height 17
click at [236, 391] on input "Average" at bounding box center [231, 383] width 10 height 17
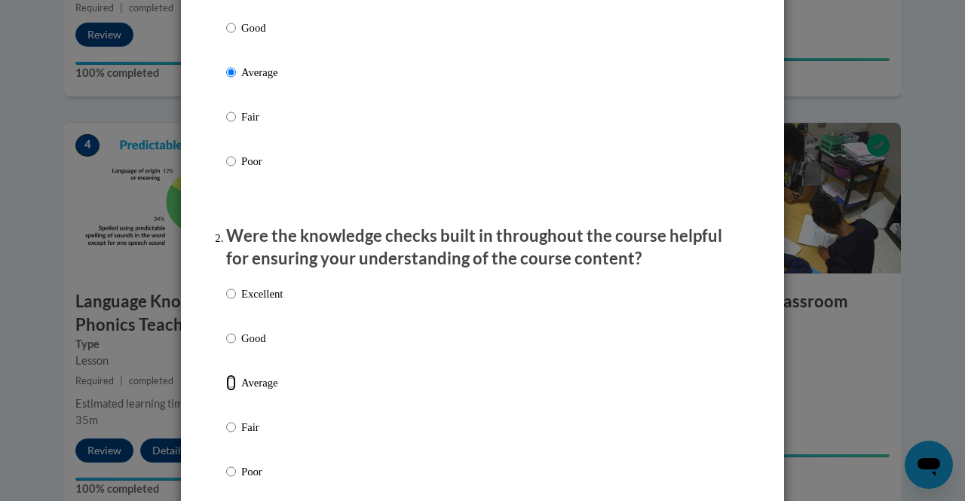
radio input "true"
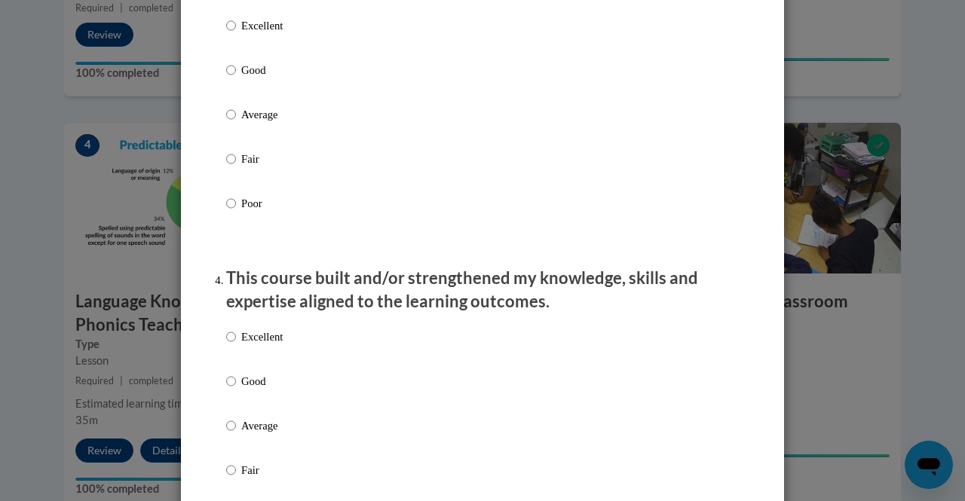
scroll to position [834, 0]
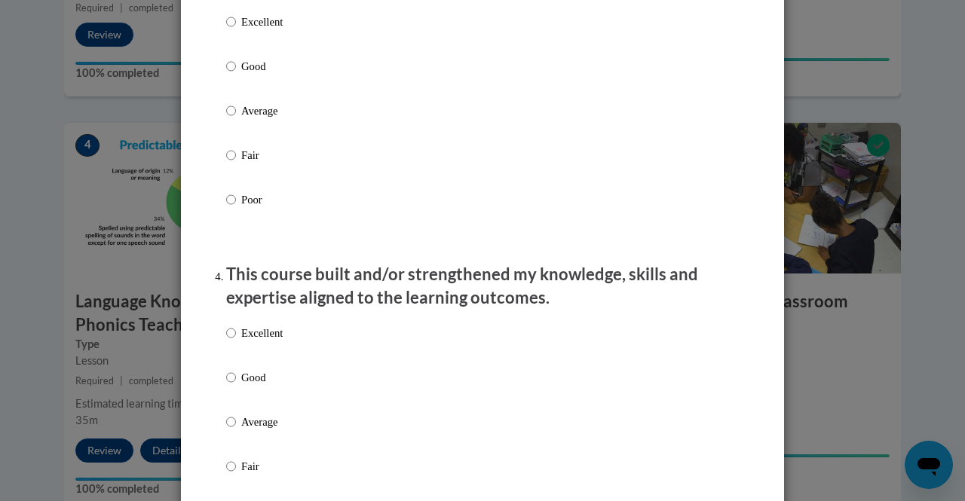
click at [296, 117] on div "Excellent Good Average Fair Poor" at bounding box center [482, 129] width 513 height 246
click at [266, 143] on label "Average" at bounding box center [254, 123] width 57 height 41
click at [236, 119] on input "Average" at bounding box center [231, 111] width 10 height 17
radio input "true"
click at [263, 431] on p "Average" at bounding box center [261, 422] width 41 height 17
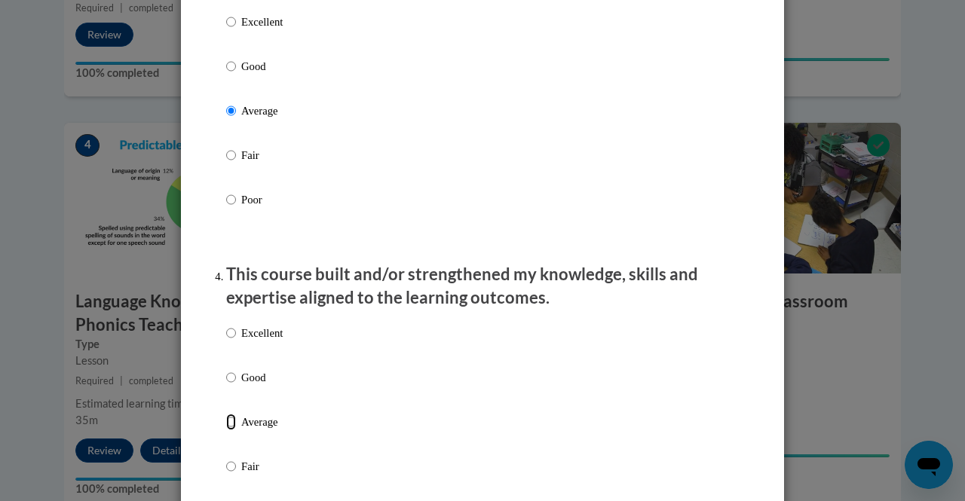
click at [236, 431] on input "Average" at bounding box center [231, 422] width 10 height 17
radio input "true"
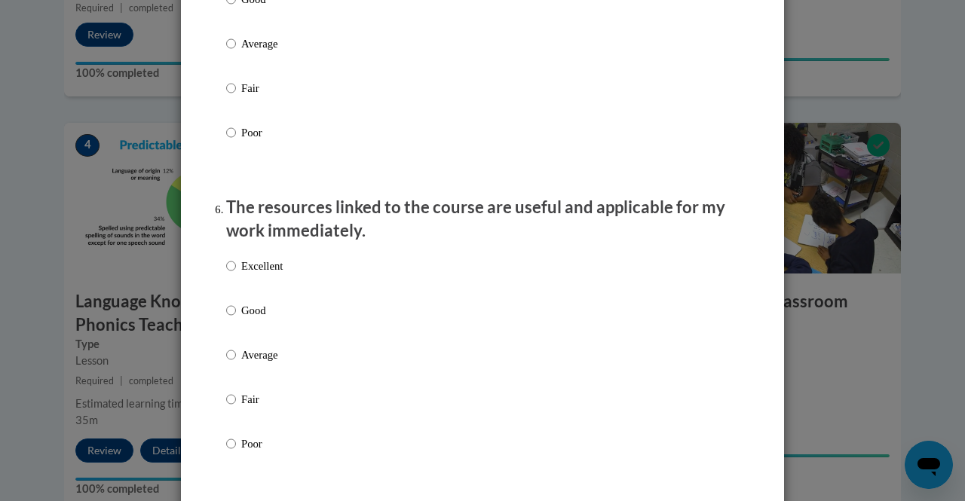
scroll to position [1529, 0]
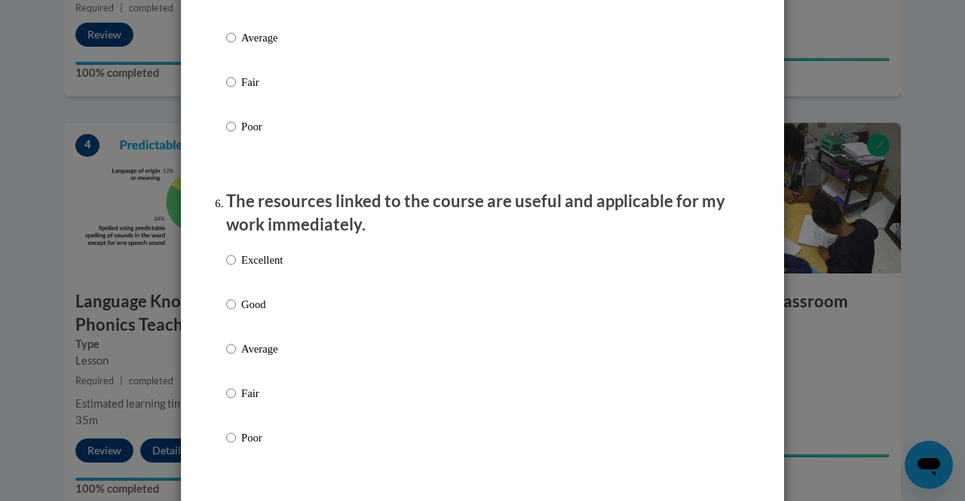
click at [241, 46] on p "Average" at bounding box center [261, 37] width 41 height 17
click at [236, 46] on input "Average" at bounding box center [231, 37] width 10 height 17
radio input "true"
click at [262, 357] on p "Average" at bounding box center [261, 349] width 41 height 17
click at [236, 357] on input "Average" at bounding box center [231, 349] width 10 height 17
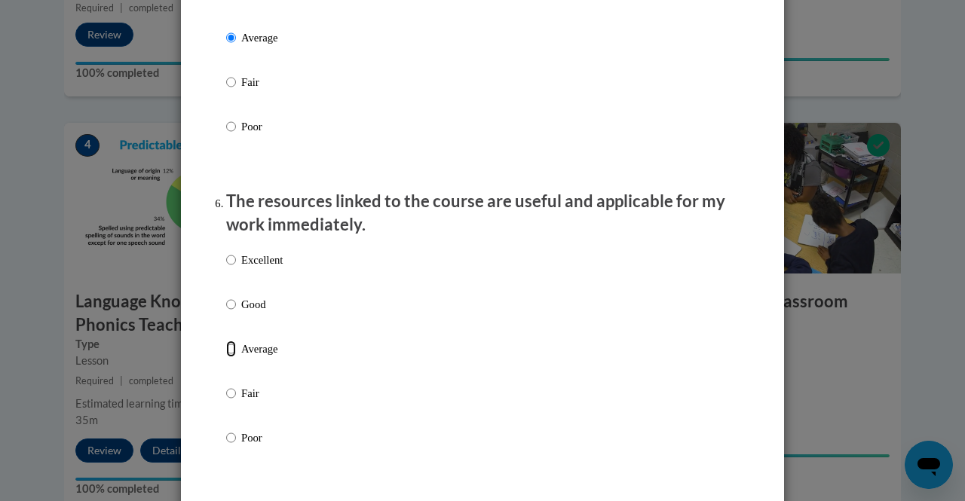
radio input "true"
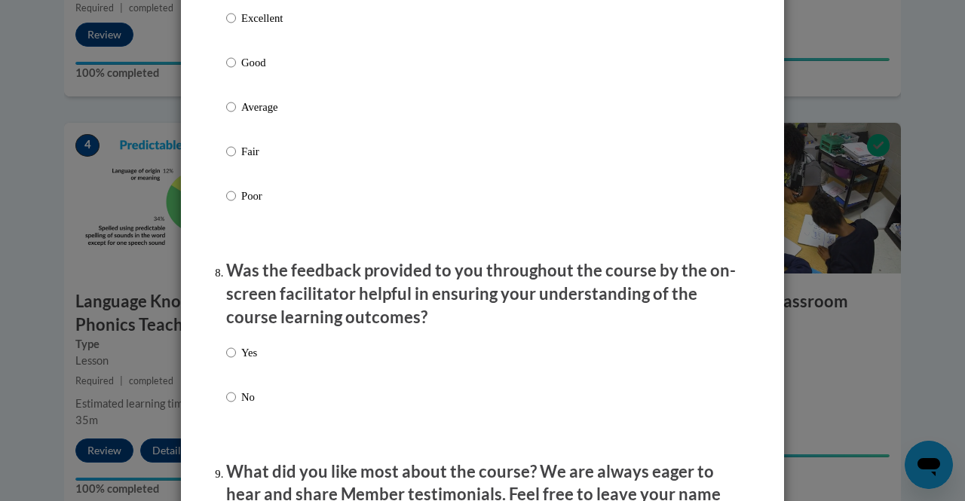
scroll to position [2089, 0]
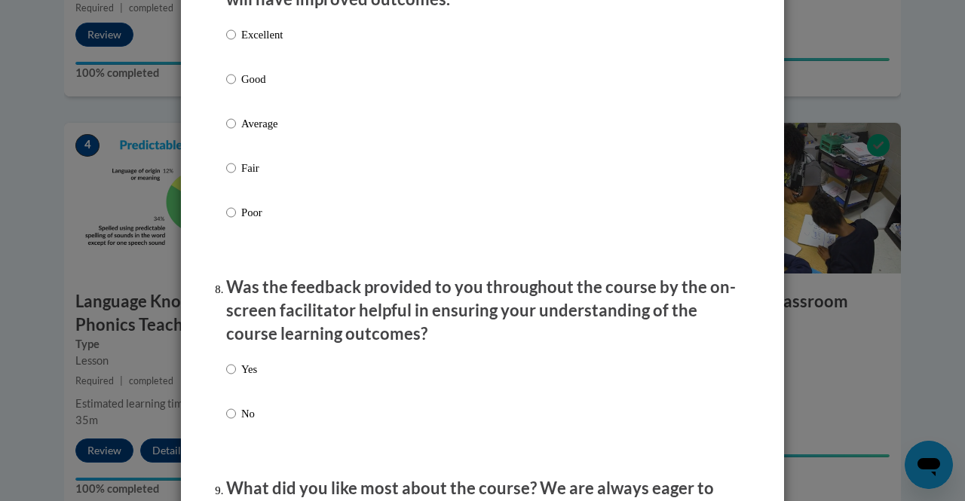
click at [263, 132] on p "Average" at bounding box center [261, 123] width 41 height 17
click at [236, 132] on input "Average" at bounding box center [231, 123] width 10 height 17
radio input "true"
click at [241, 378] on p "Yes" at bounding box center [249, 369] width 16 height 17
click at [236, 378] on input "Yes" at bounding box center [231, 369] width 10 height 17
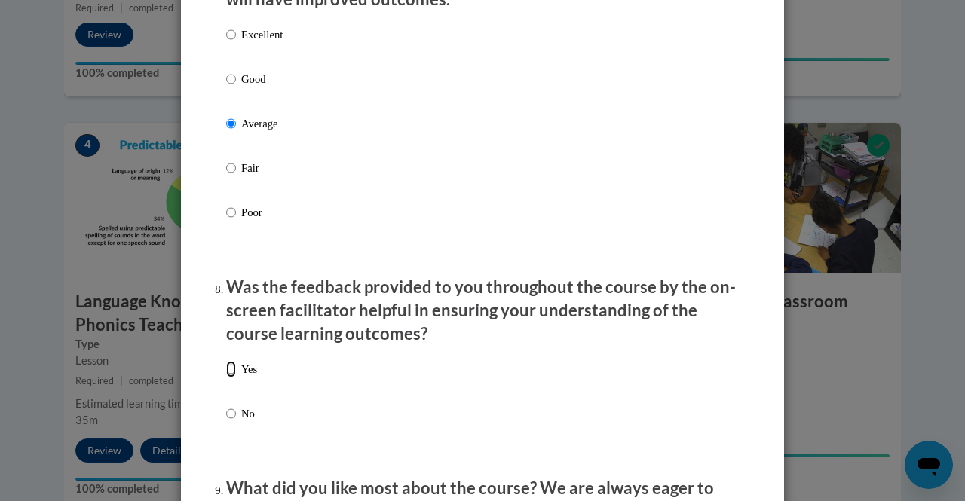
radio input "true"
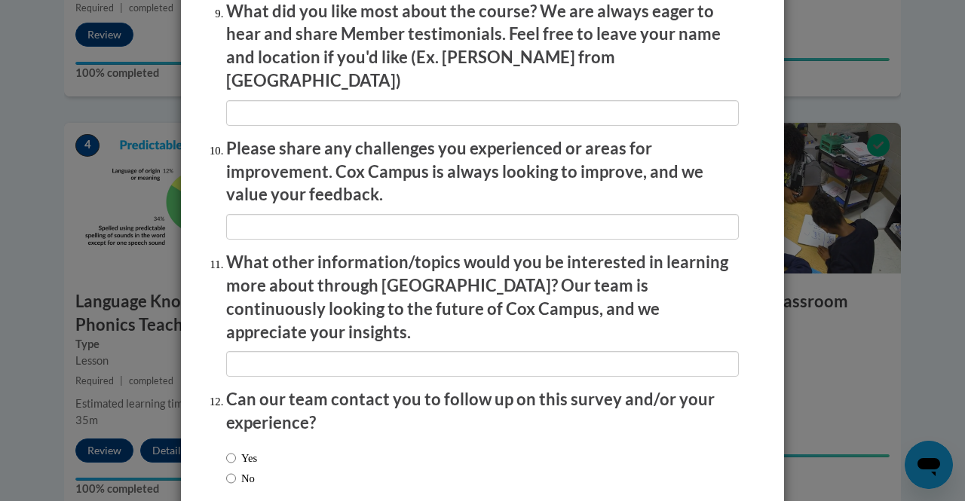
scroll to position [2634, 0]
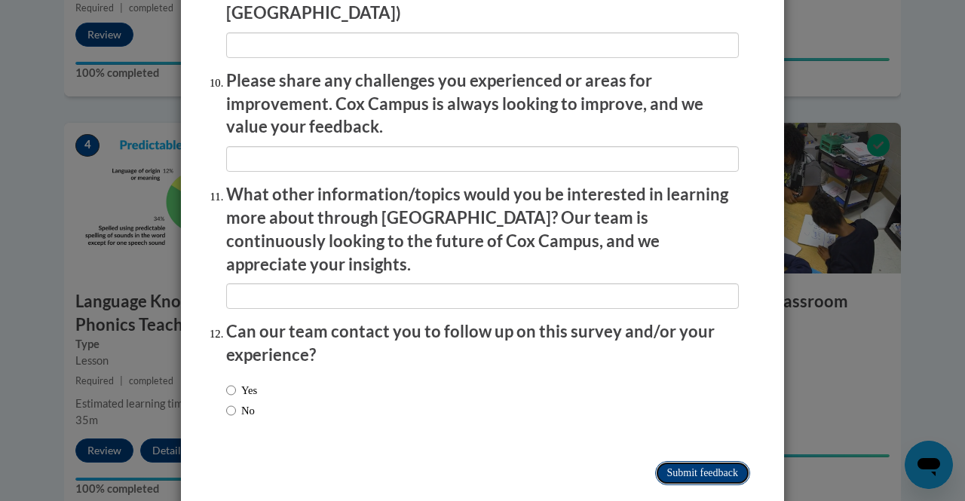
click at [711, 461] on input "Submit feedback" at bounding box center [702, 473] width 95 height 24
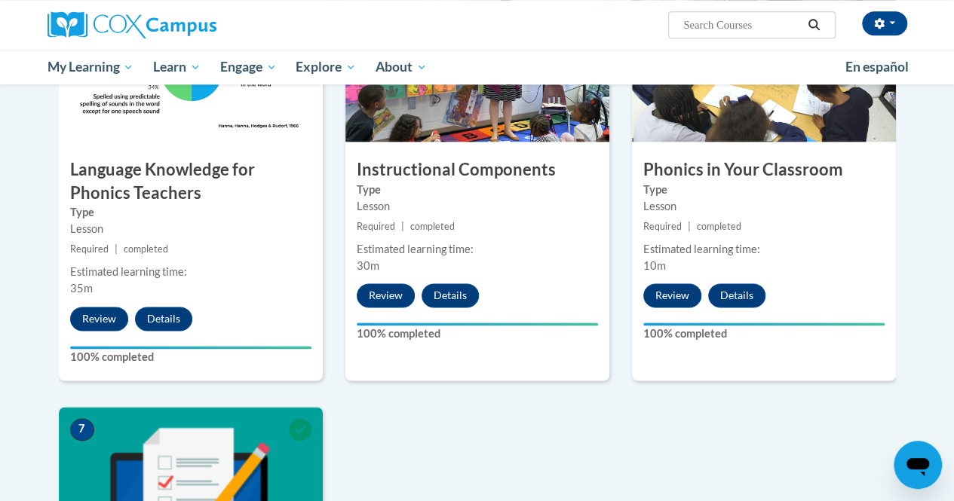
scroll to position [866, 0]
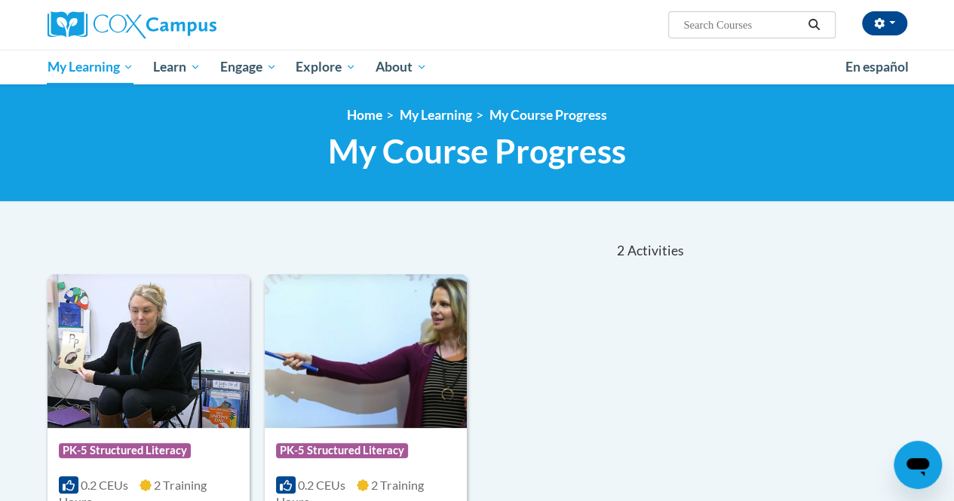
click at [745, 26] on input "Search..." at bounding box center [742, 25] width 121 height 18
type input "Oral Language is the Foundation for Literacy"
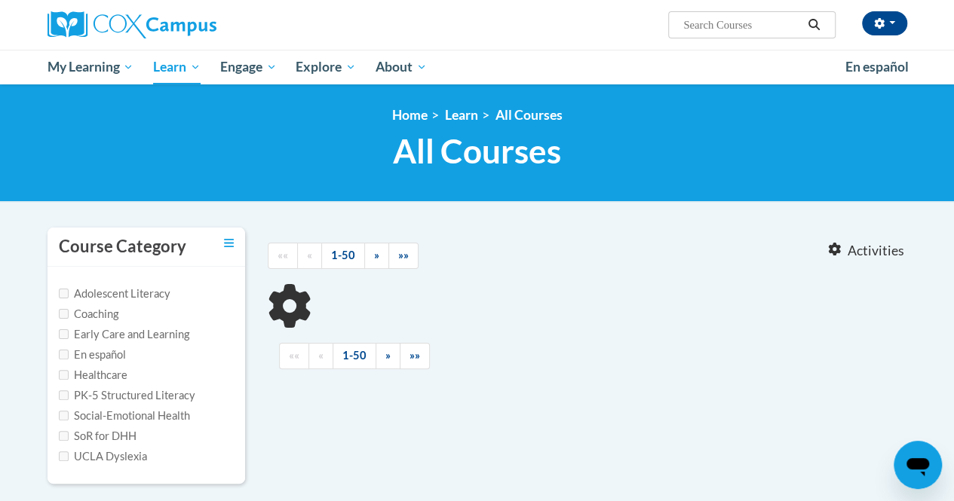
type input "Oral Language is the Foundation for Literacy"
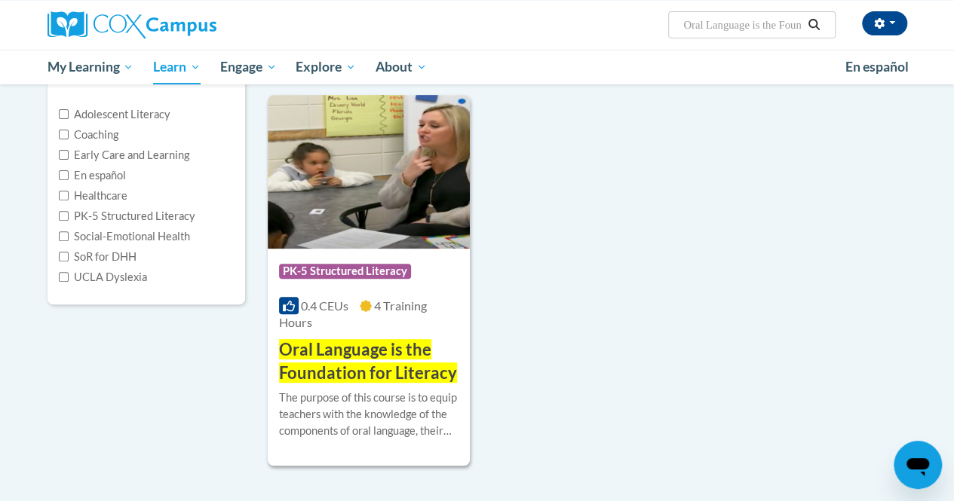
scroll to position [182, 0]
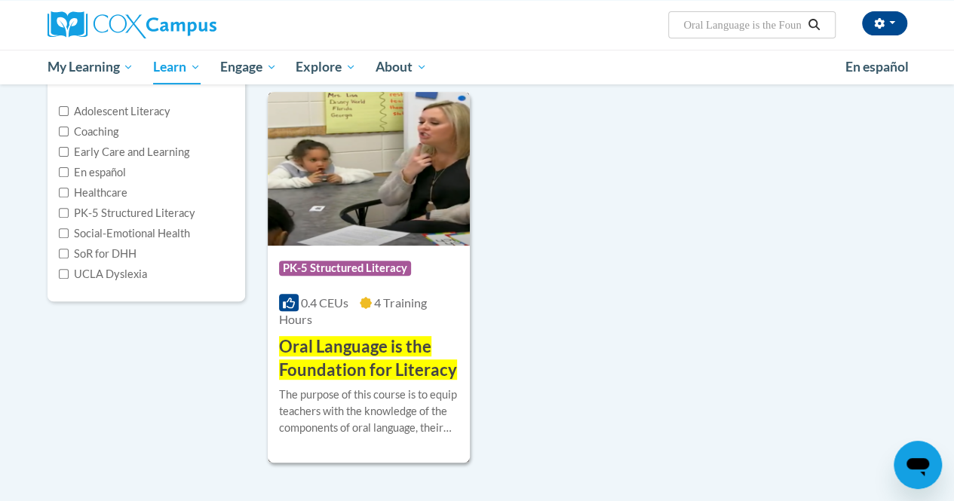
click at [345, 207] on img at bounding box center [369, 169] width 202 height 154
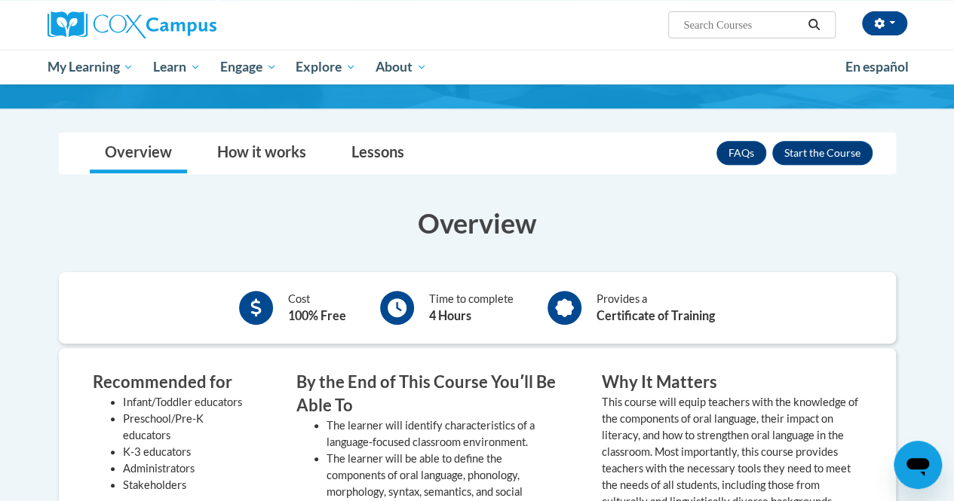
scroll to position [220, 0]
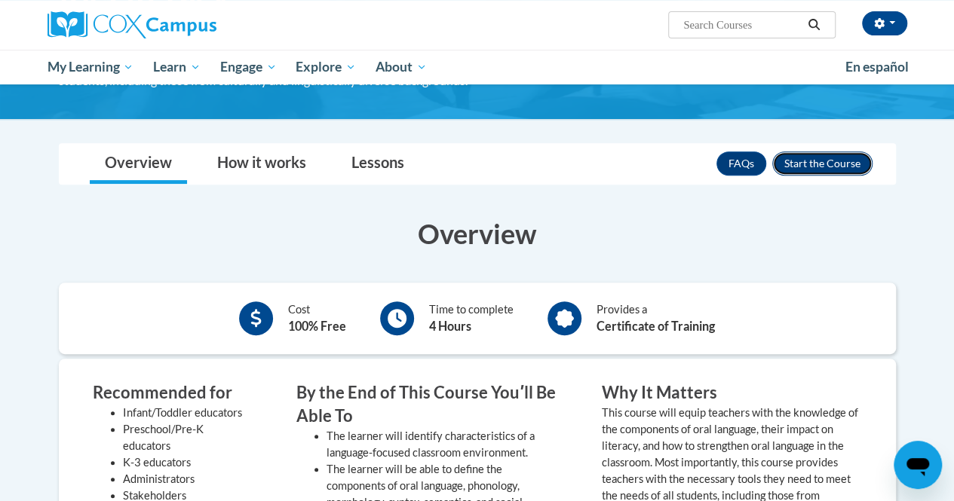
click at [817, 165] on button "Enroll" at bounding box center [822, 164] width 100 height 24
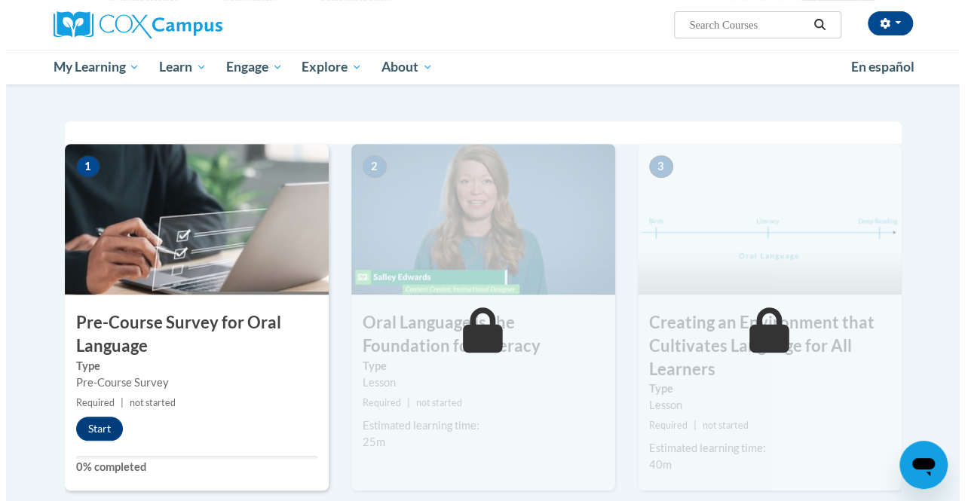
scroll to position [339, 0]
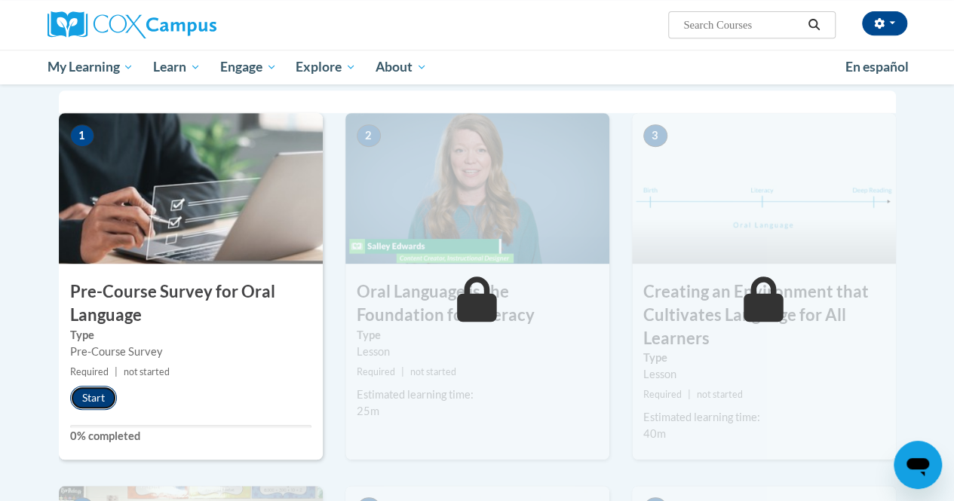
click at [90, 400] on button "Start" at bounding box center [93, 398] width 47 height 24
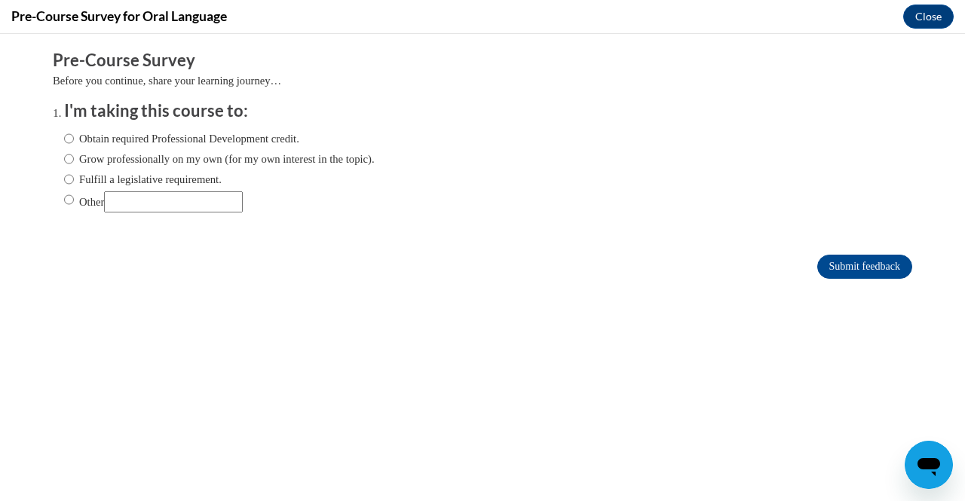
scroll to position [0, 0]
click at [94, 143] on label "Obtain required Professional Development credit." at bounding box center [181, 138] width 235 height 17
click at [74, 143] on input "Obtain required Professional Development credit." at bounding box center [69, 138] width 10 height 17
radio input "true"
click at [95, 158] on label "Grow professionally on my own (for my own interest in the topic)." at bounding box center [219, 159] width 311 height 17
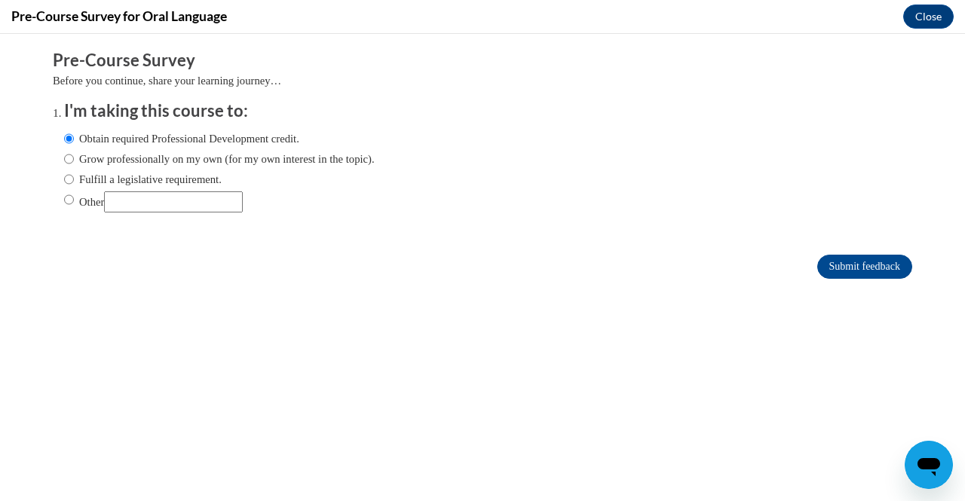
click at [74, 158] on input "Grow professionally on my own (for my own interest in the topic)." at bounding box center [69, 159] width 10 height 17
radio input "true"
click at [115, 138] on label "Obtain required Professional Development credit." at bounding box center [181, 138] width 235 height 17
click at [74, 138] on input "Obtain required Professional Development credit." at bounding box center [69, 138] width 10 height 17
radio input "true"
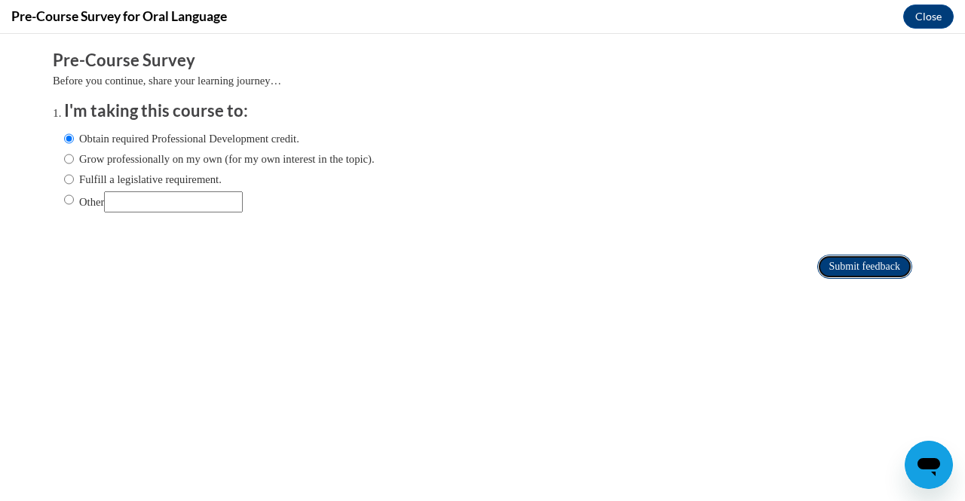
click at [835, 266] on input "Submit feedback" at bounding box center [864, 267] width 95 height 24
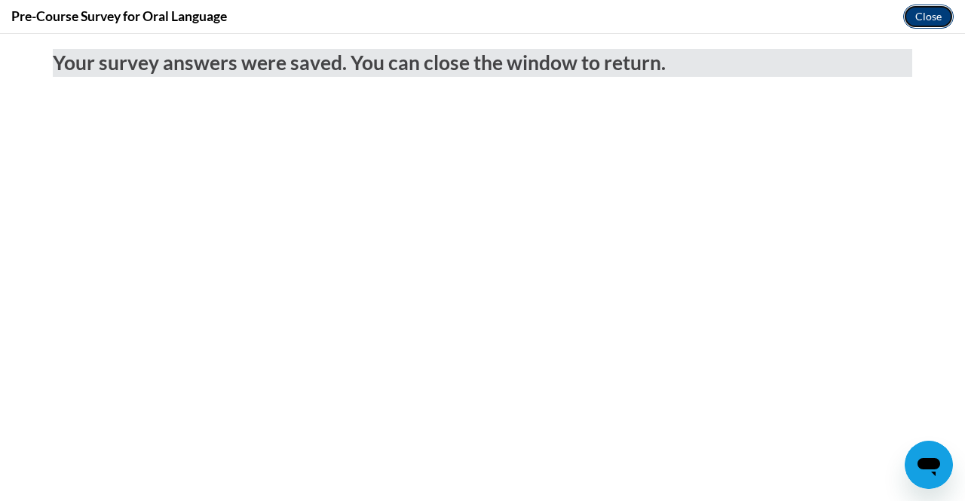
click at [921, 20] on button "Close" at bounding box center [928, 17] width 51 height 24
